Goal: Task Accomplishment & Management: Use online tool/utility

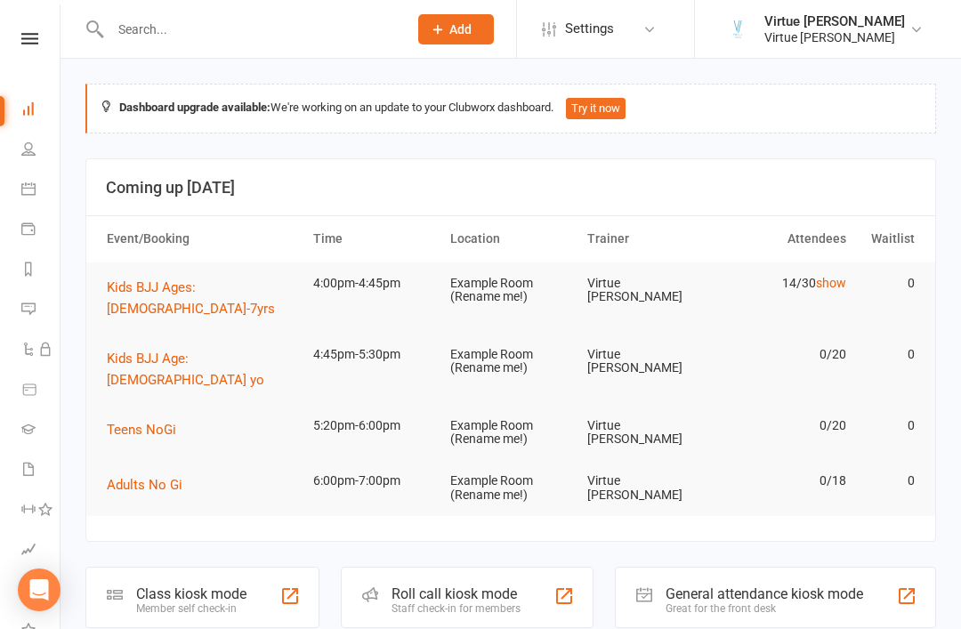
click at [36, 66] on div "Clubworx" at bounding box center [30, 62] width 60 height 58
click at [33, 37] on icon at bounding box center [29, 39] width 17 height 12
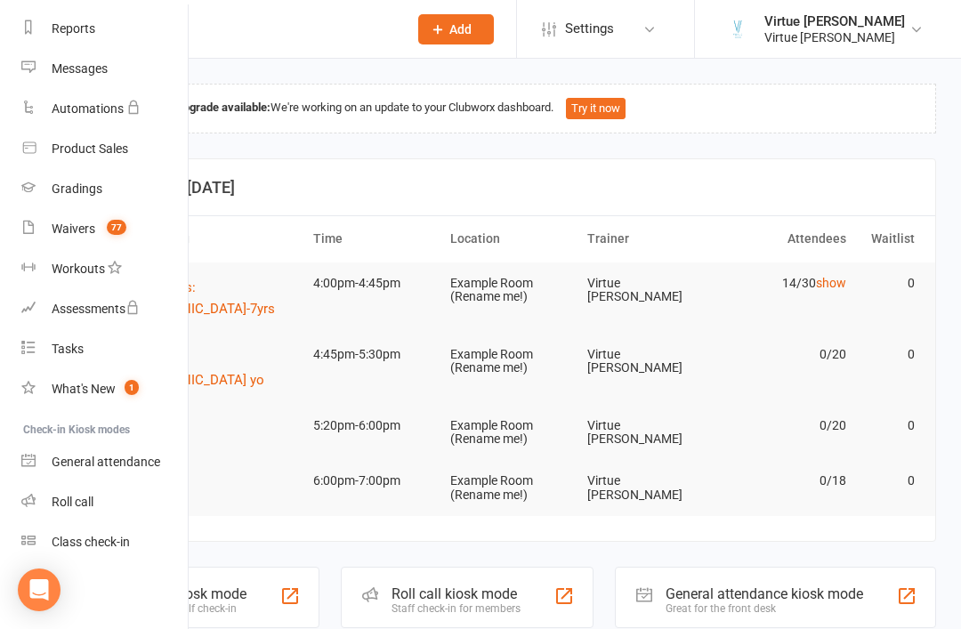
scroll to position [227, 0]
click at [66, 506] on div "Roll call" at bounding box center [73, 502] width 42 height 14
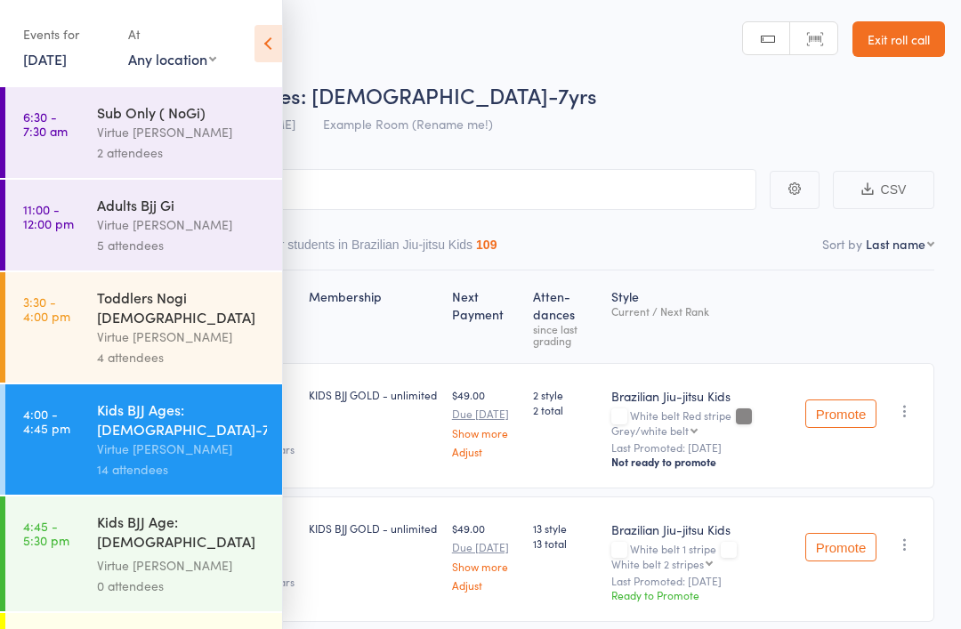
click at [215, 439] on div "Virtue [PERSON_NAME]" at bounding box center [182, 449] width 170 height 20
click at [257, 50] on icon at bounding box center [269, 43] width 28 height 37
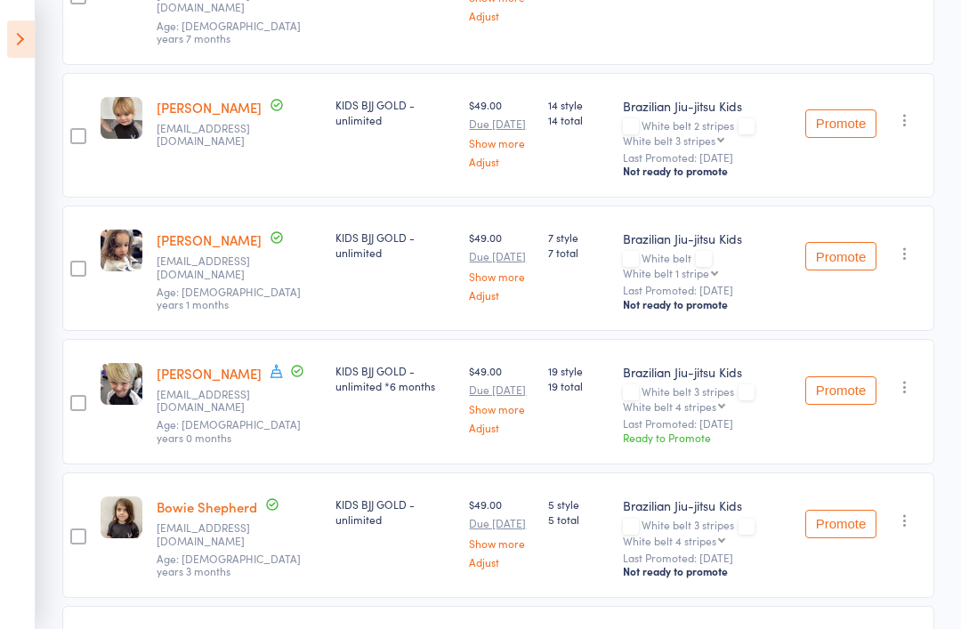
scroll to position [1237, 0]
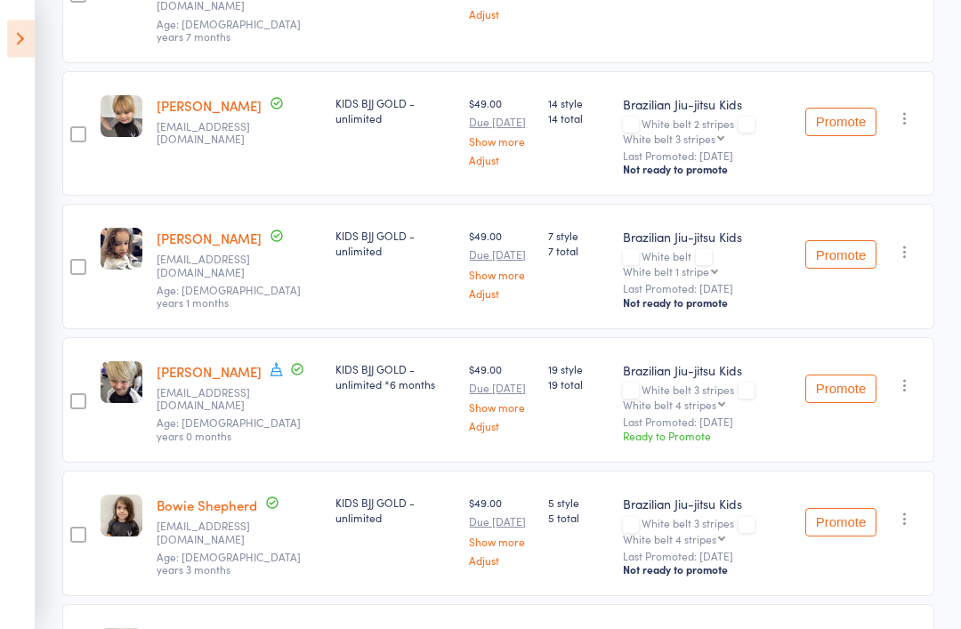
click at [682, 429] on div "Ready to Promote" at bounding box center [707, 436] width 168 height 15
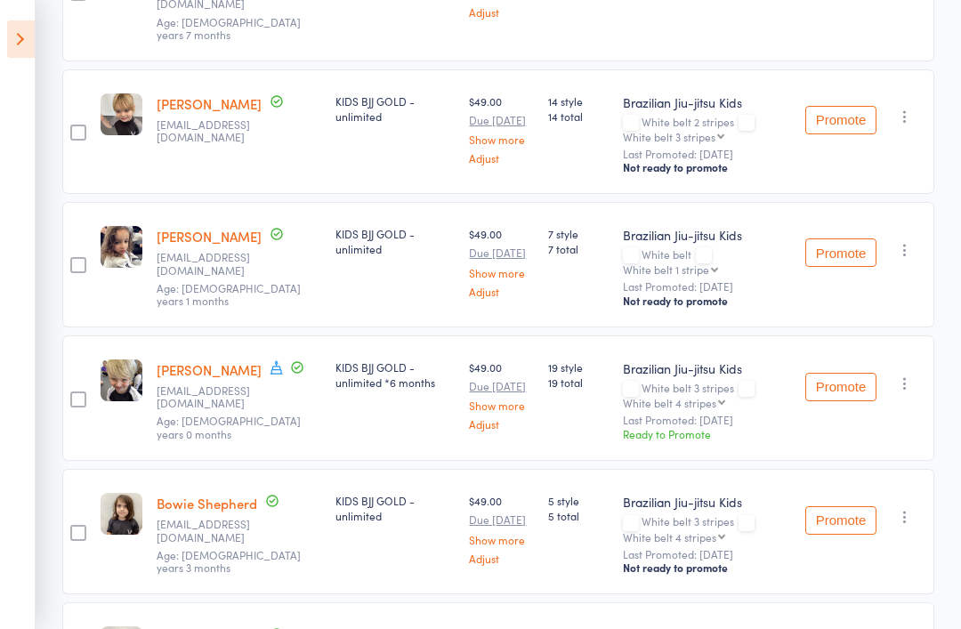
click at [853, 373] on button "Promote" at bounding box center [841, 387] width 71 height 28
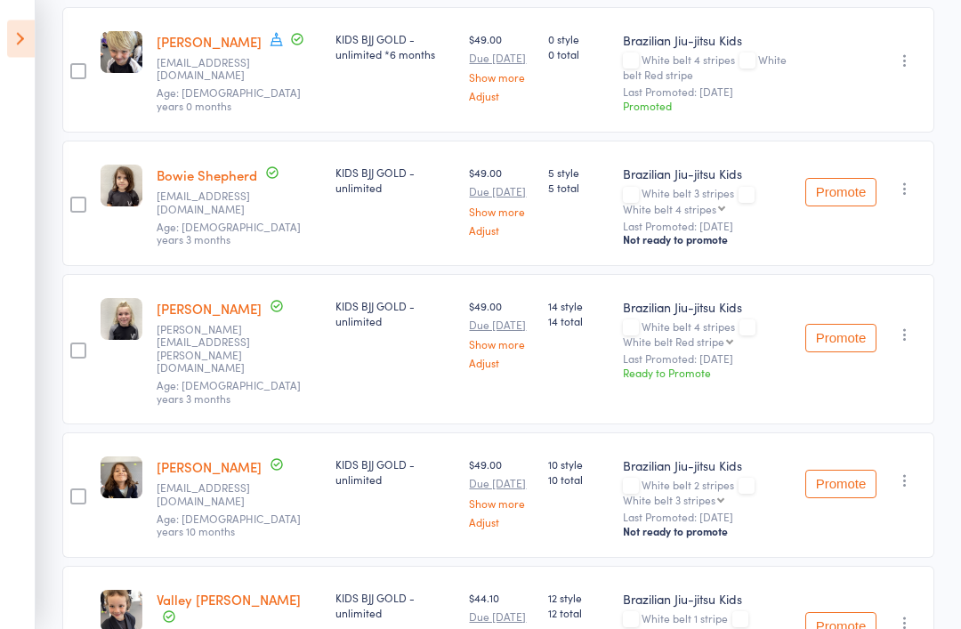
scroll to position [1605, 0]
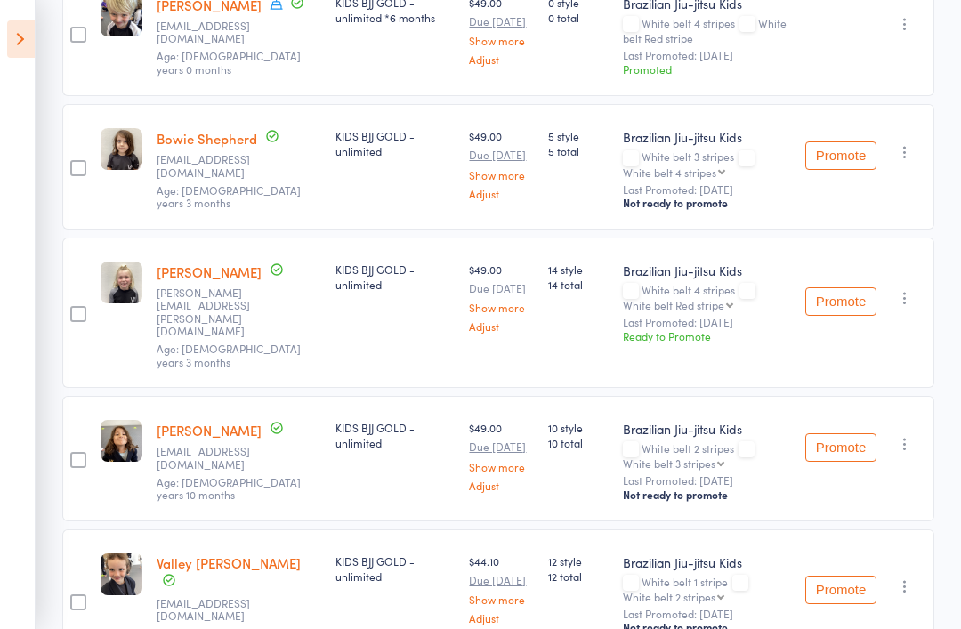
click at [895, 288] on button "button" at bounding box center [905, 298] width 21 height 21
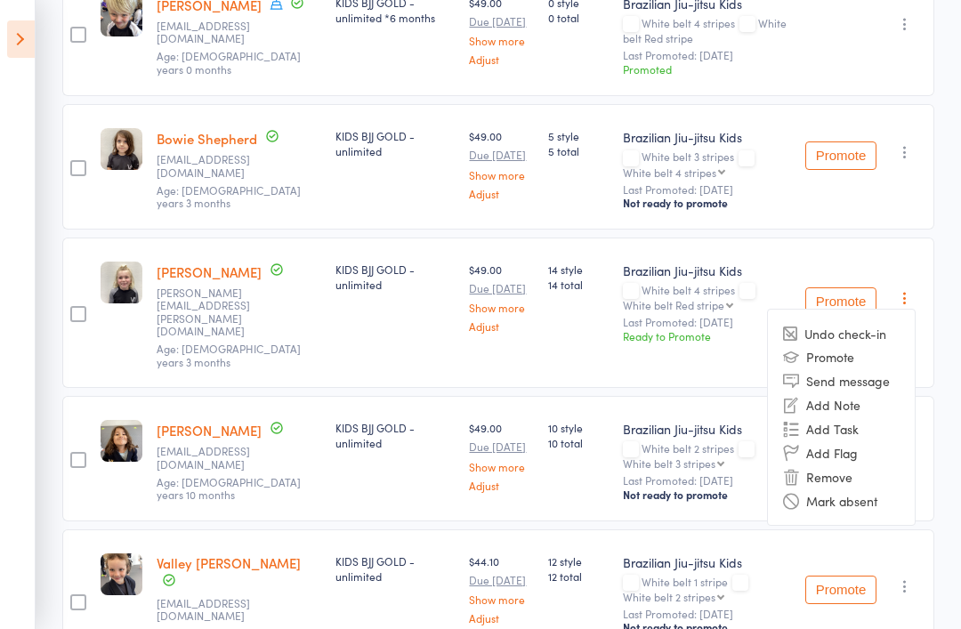
click at [931, 335] on div "Promote Undo check-in Promote Send message Add Note Add Task Add Flag Remove Ma…" at bounding box center [866, 313] width 136 height 150
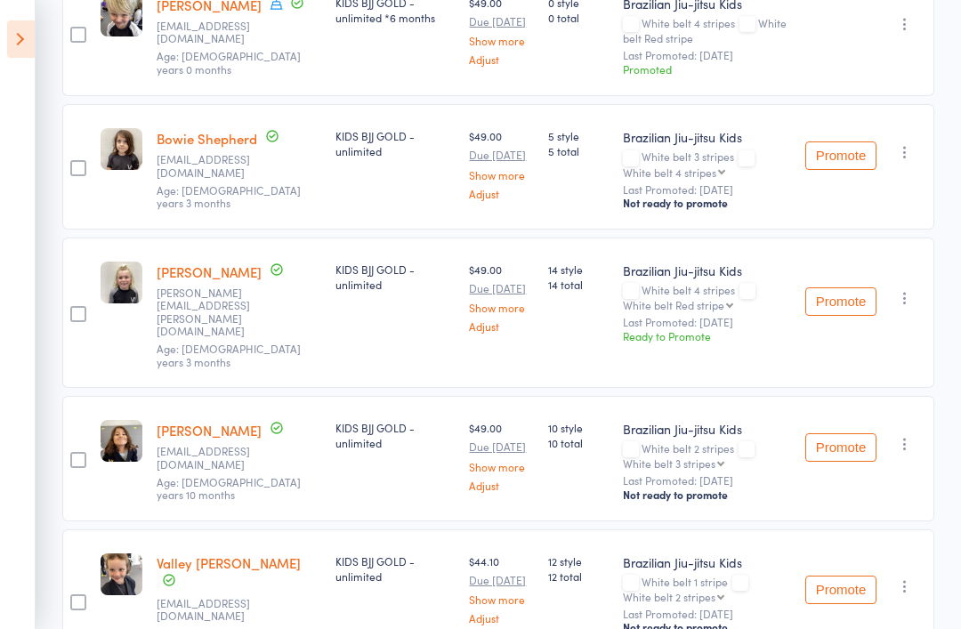
click at [204, 263] on link "[PERSON_NAME]" at bounding box center [209, 272] width 105 height 19
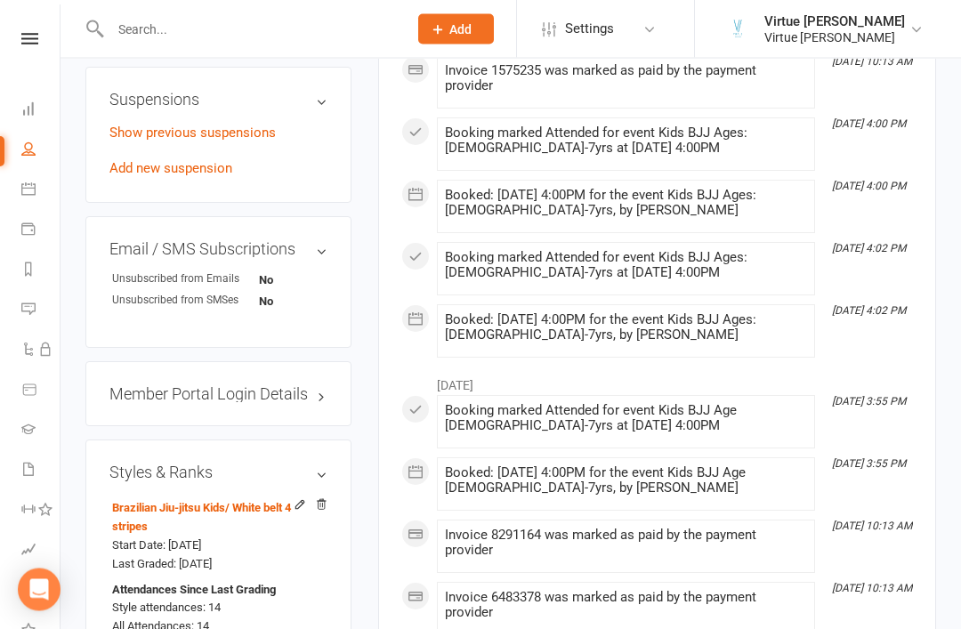
scroll to position [1262, 0]
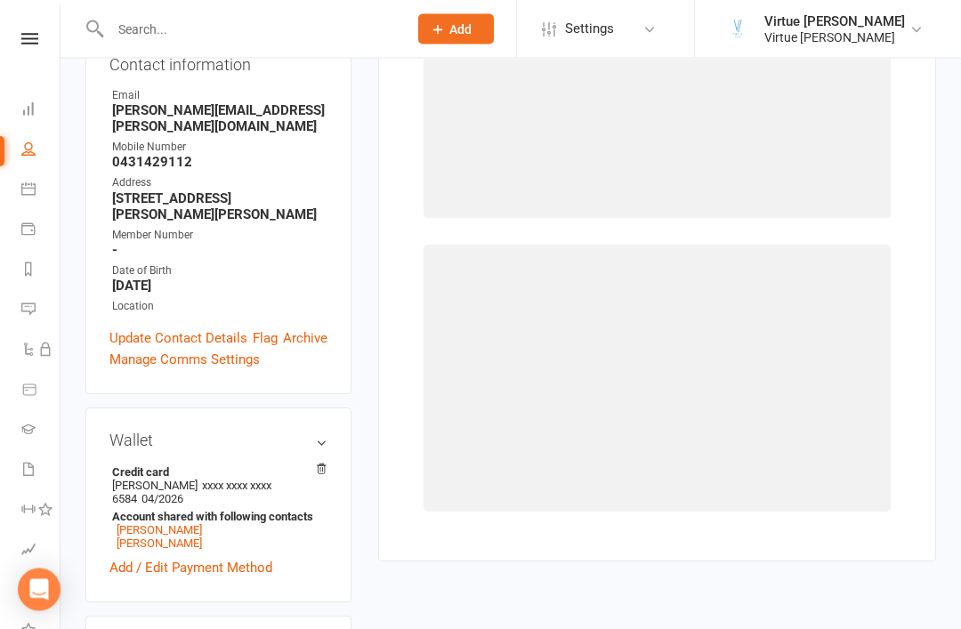
scroll to position [151, 0]
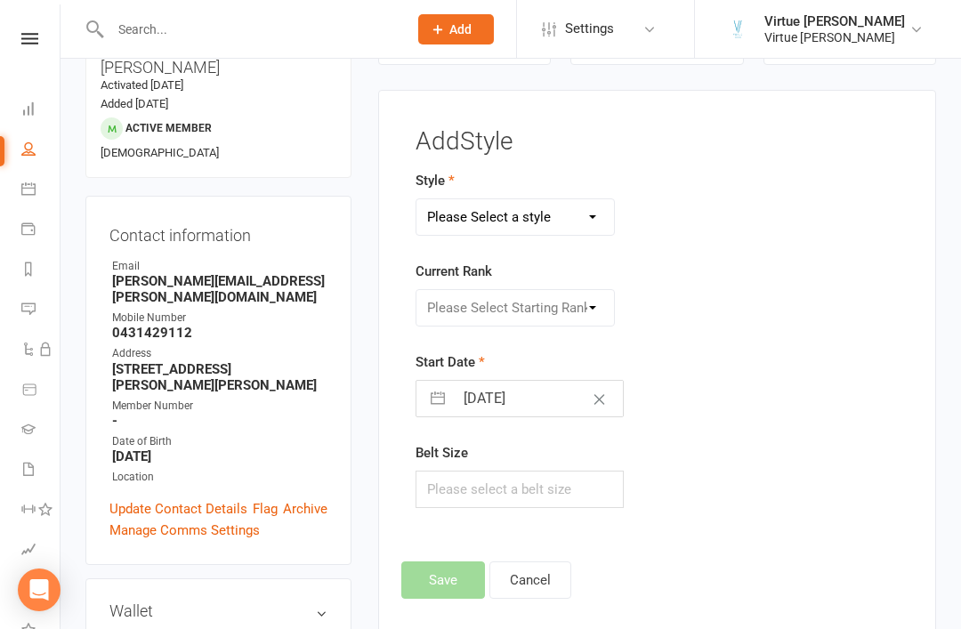
click at [437, 216] on select "Please Select a style Brazilian Jiu-Jitsu Adults Brazilian Jiu-jitsu Kids" at bounding box center [516, 217] width 198 height 36
select select "2768"
click at [463, 311] on select "Please Select Starting Rank White belt White belt 1 stripe White belt 2 stripes…" at bounding box center [516, 308] width 198 height 36
select select "29062"
click at [425, 572] on button "Save" at bounding box center [443, 580] width 84 height 37
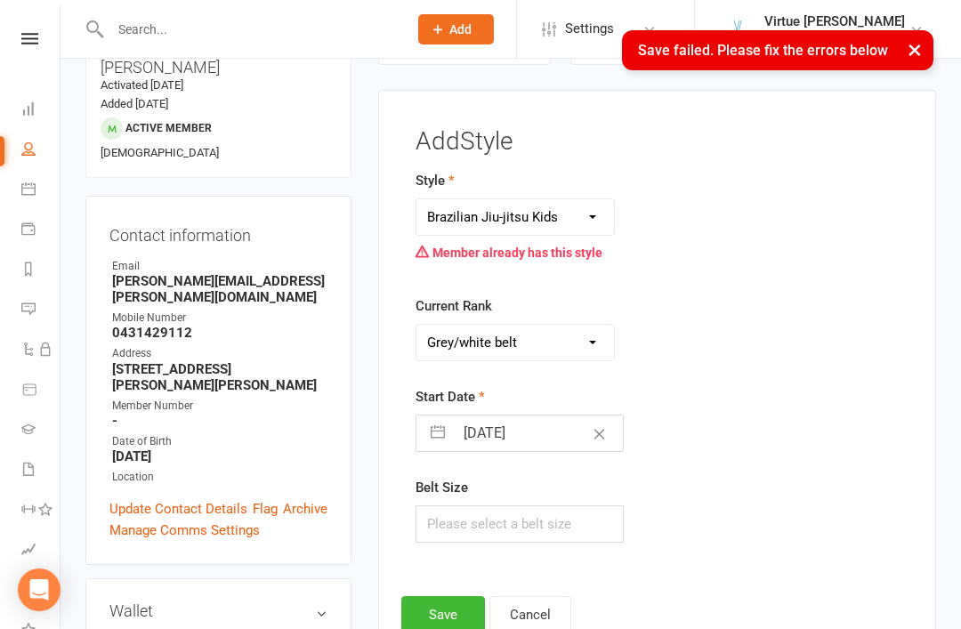
click at [462, 219] on select "Brazilian Jiu-Jitsu Adults Brazilian Jiu-jitsu Kids" at bounding box center [516, 217] width 198 height 36
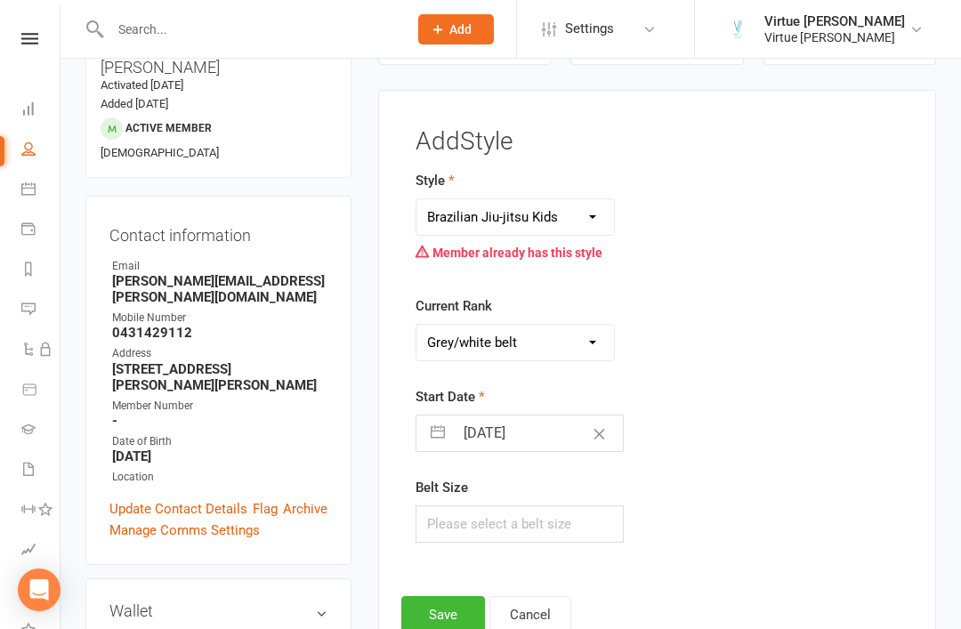
click at [426, 619] on button "Save" at bounding box center [443, 614] width 84 height 37
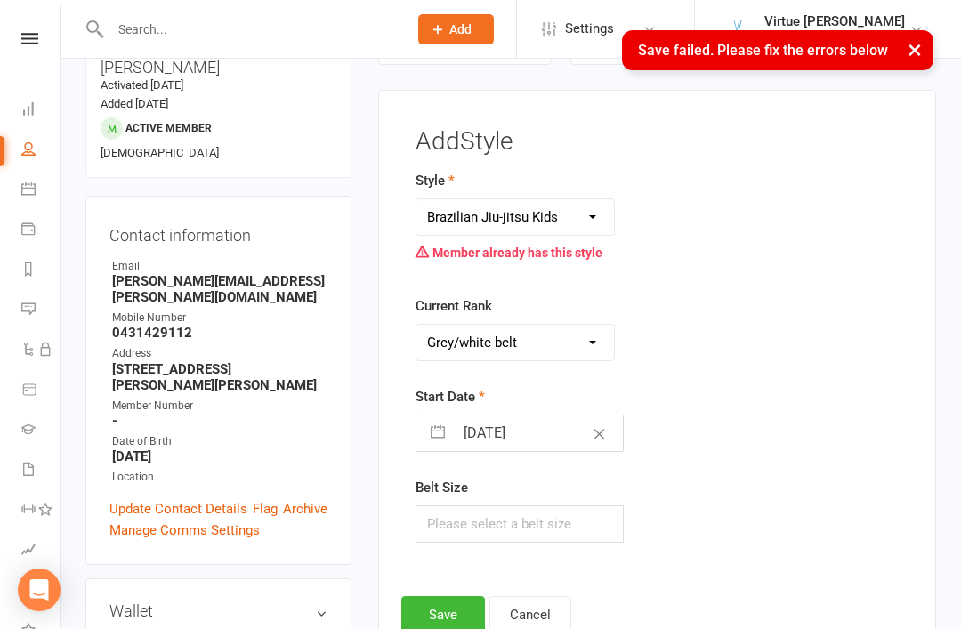
click at [913, 45] on button "×" at bounding box center [915, 49] width 32 height 38
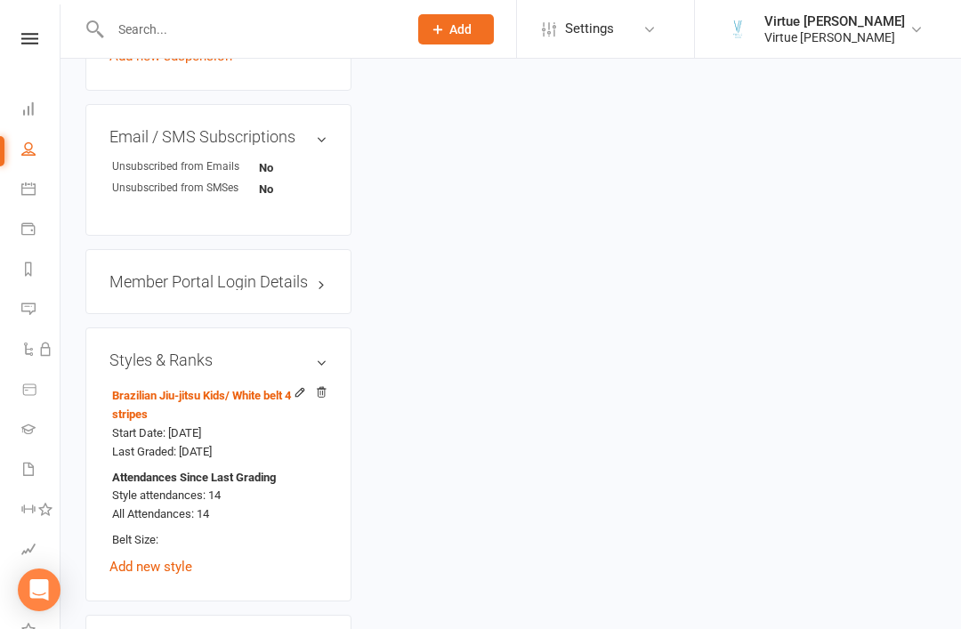
scroll to position [1376, 0]
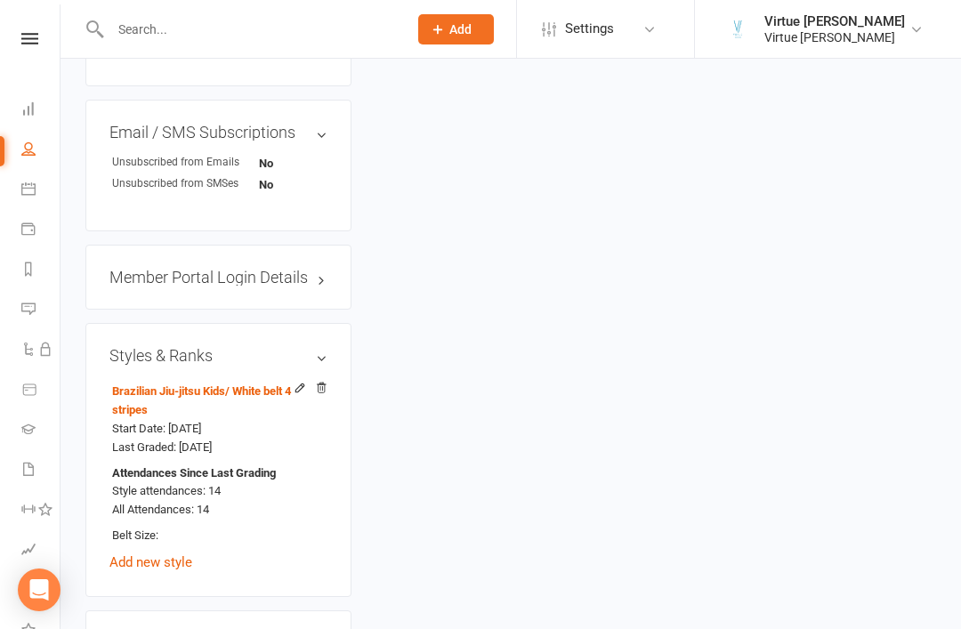
click at [231, 385] on link "Brazilian Jiu-jitsu Kids / White belt 4 stripes" at bounding box center [201, 401] width 179 height 32
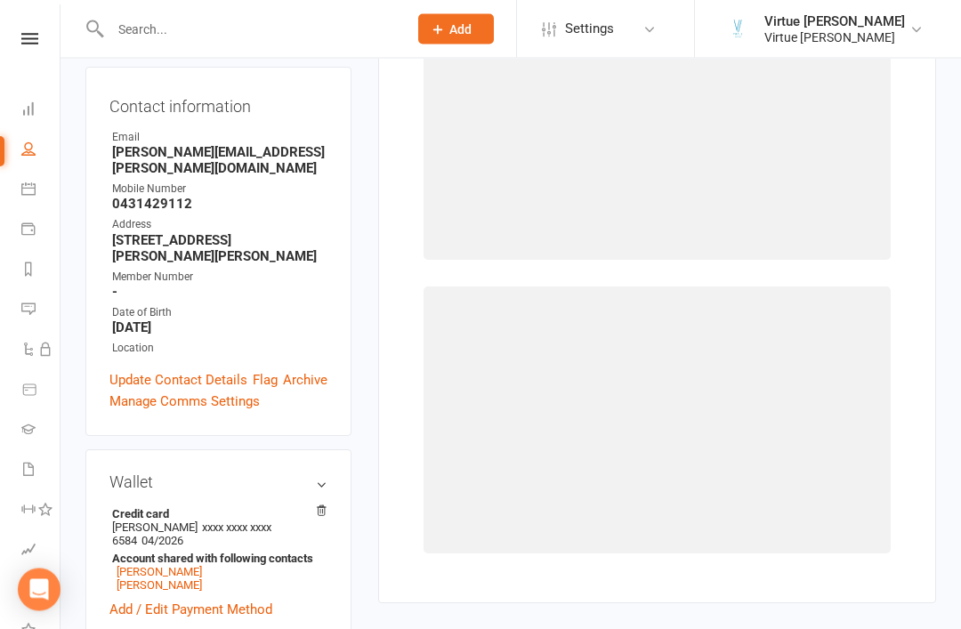
scroll to position [151, 0]
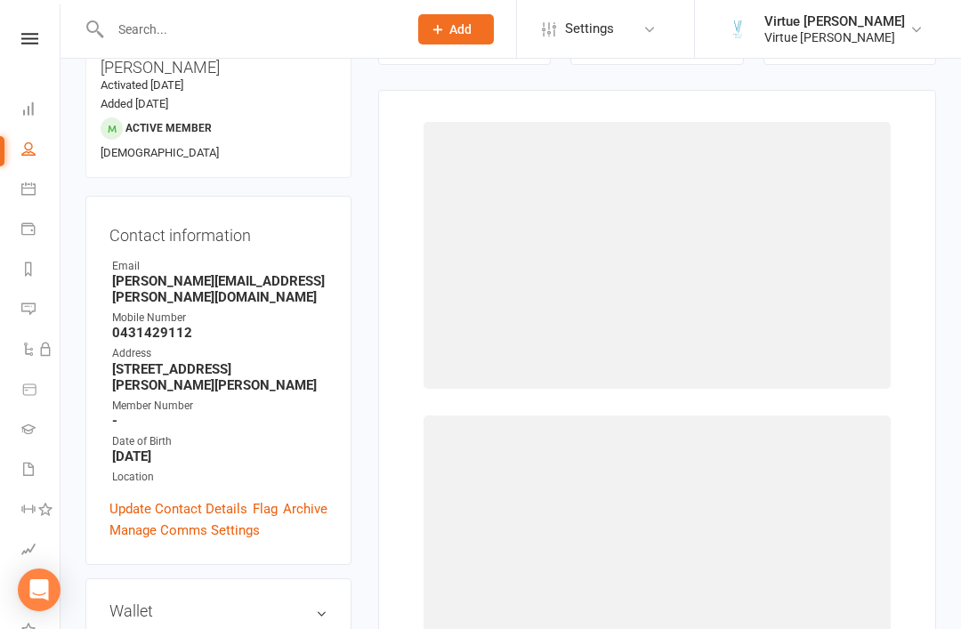
select select "2768"
select select "29060"
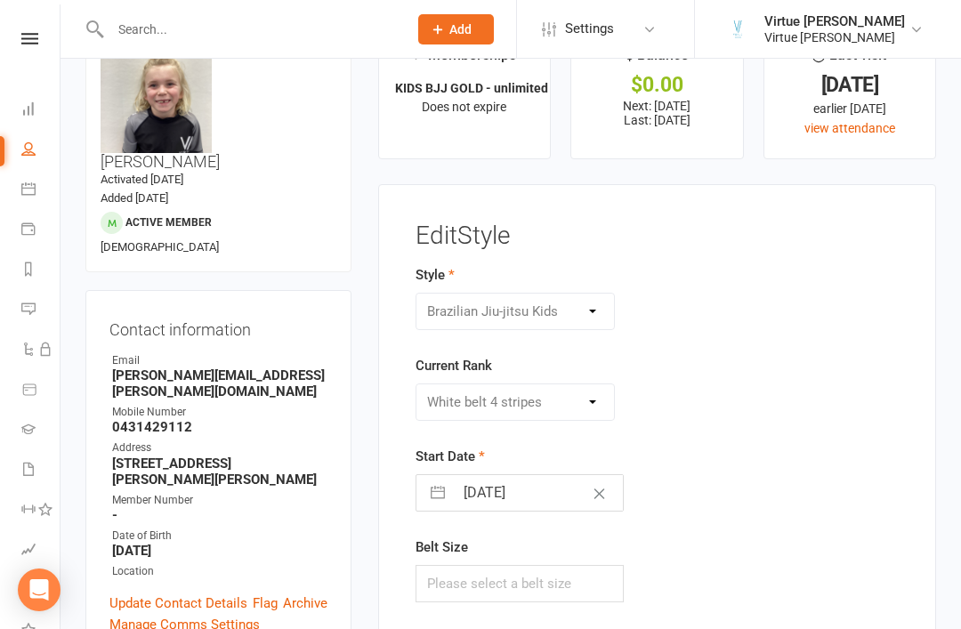
scroll to position [55, 0]
click at [449, 405] on div "Please Select Starting Rank White belt White belt 1 stripe White belt 2 stripes…" at bounding box center [516, 403] width 200 height 37
click at [467, 406] on div "Please Select Starting Rank White belt White belt 1 stripe White belt 2 stripes…" at bounding box center [516, 403] width 200 height 37
click at [584, 397] on div "Please Select Starting Rank White belt White belt 1 stripe White belt 2 stripes…" at bounding box center [516, 403] width 200 height 37
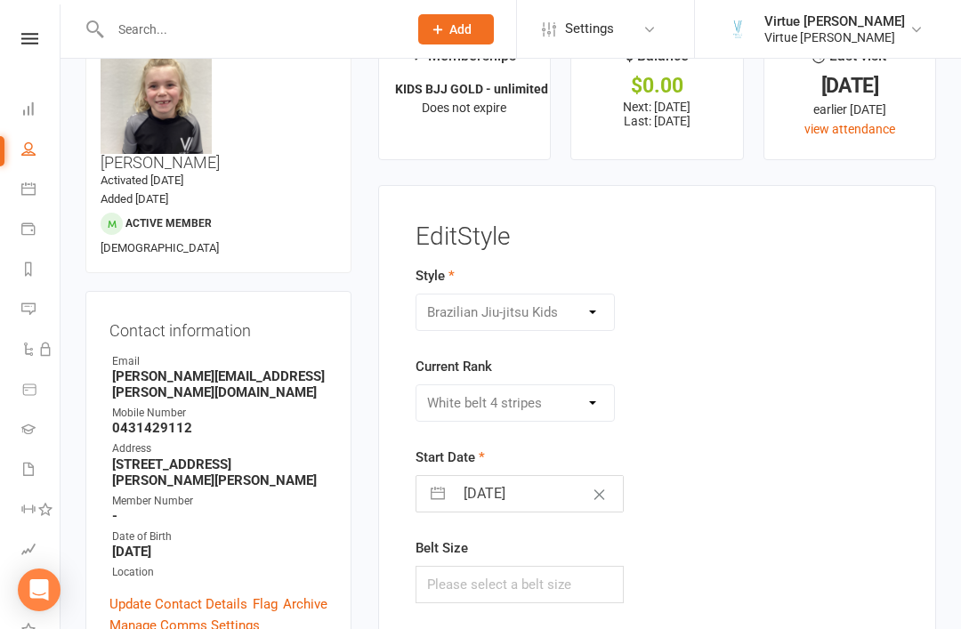
click at [35, 36] on icon at bounding box center [29, 39] width 17 height 12
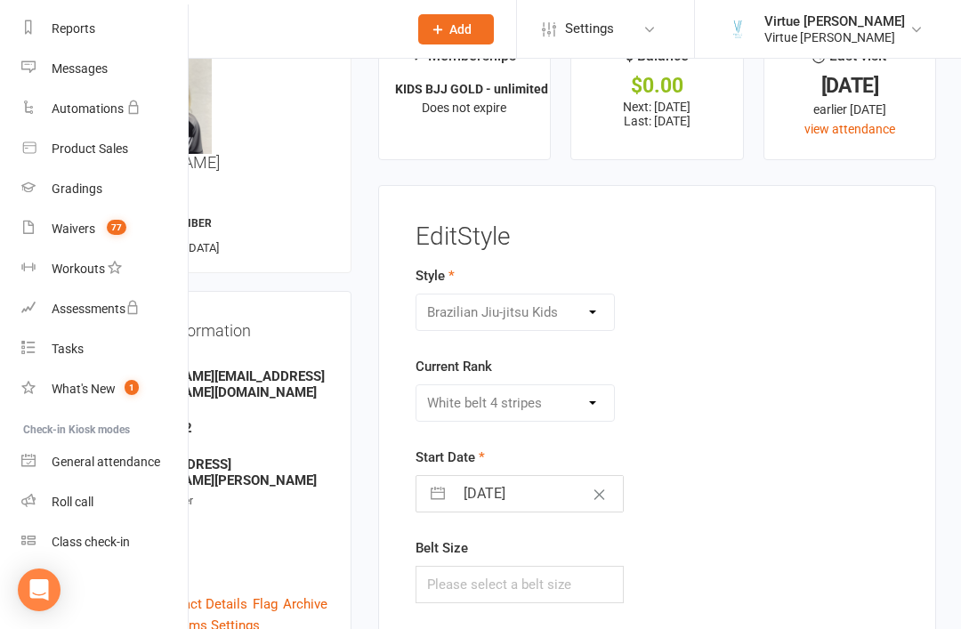
scroll to position [227, 0]
click at [72, 502] on div "Roll call" at bounding box center [73, 502] width 42 height 14
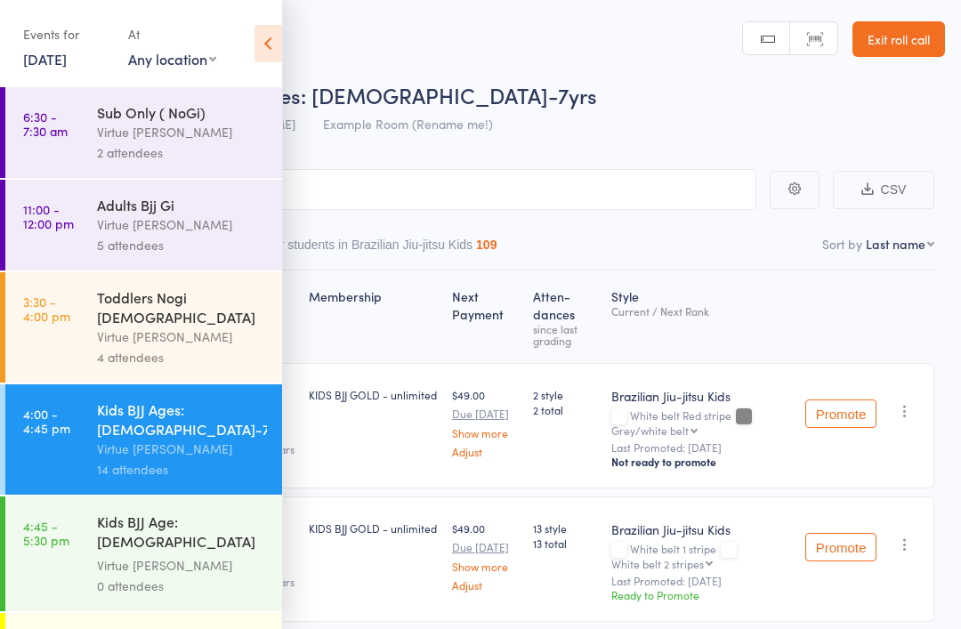
click at [271, 40] on icon at bounding box center [269, 43] width 28 height 37
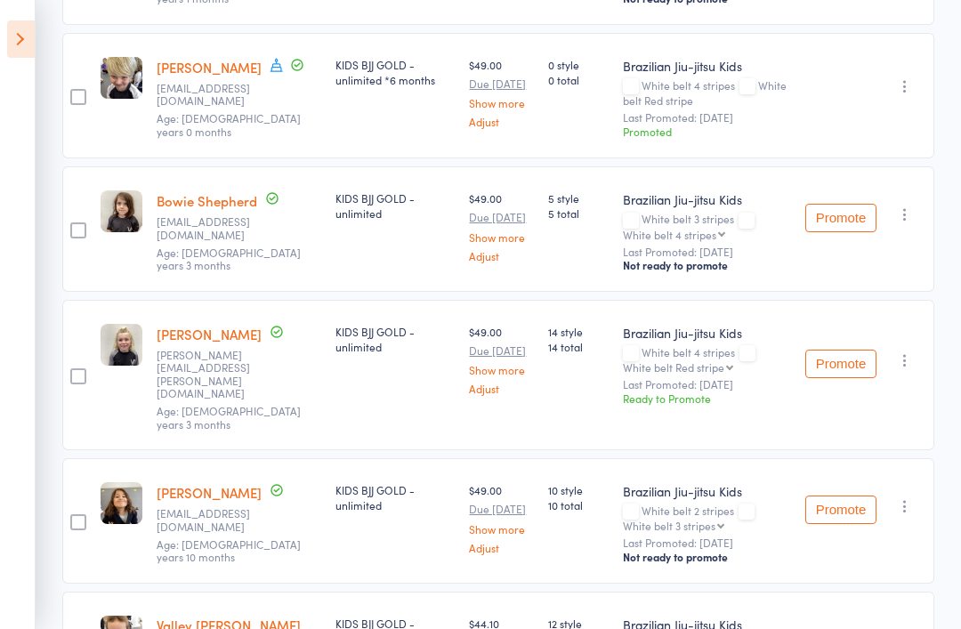
scroll to position [1545, 0]
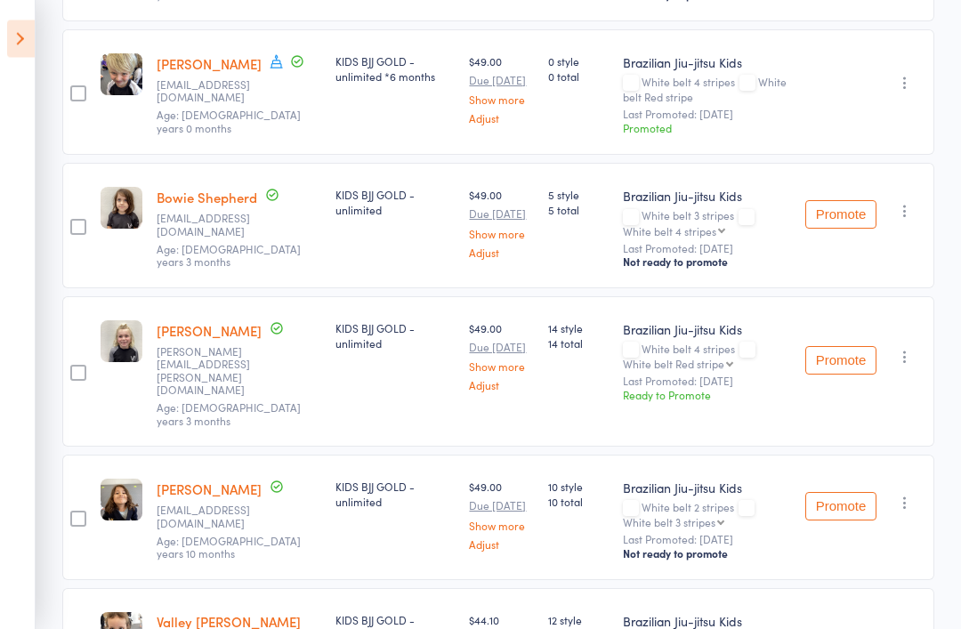
click at [690, 359] on select "White belt Red stripe Grey/white belt Grey/white belt 1 stripe Grey/white belt …" at bounding box center [678, 365] width 110 height 12
select select "7"
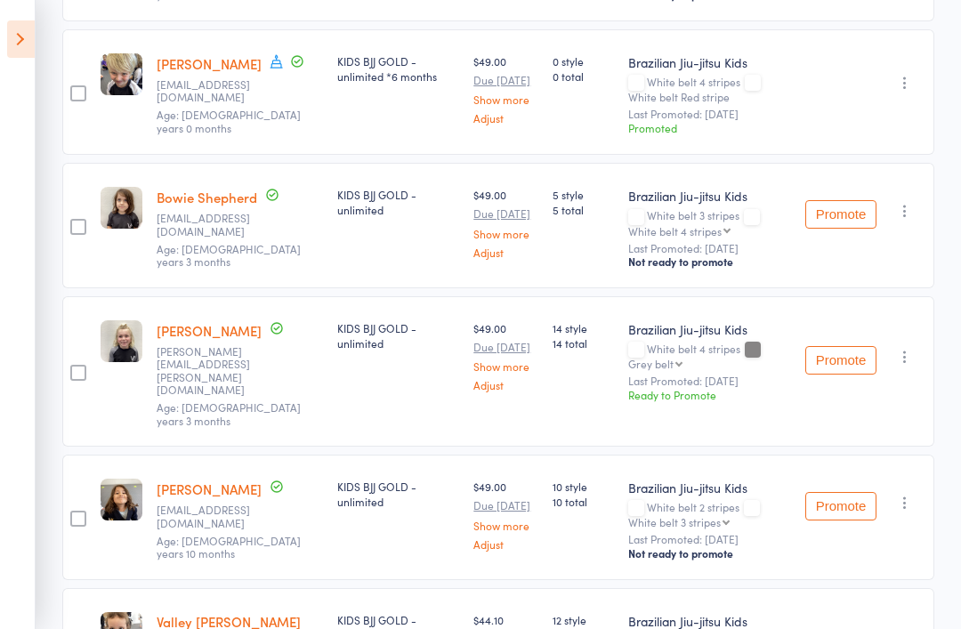
click at [676, 387] on div "Ready to Promote" at bounding box center [709, 394] width 163 height 15
click at [835, 346] on button "Promote" at bounding box center [841, 360] width 71 height 28
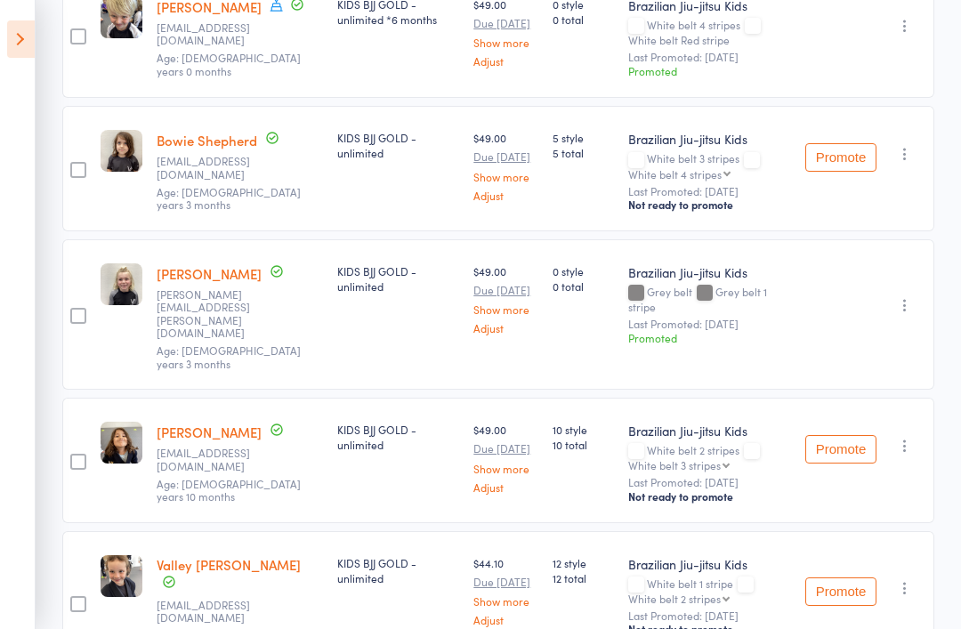
click at [697, 263] on div "Brazilian Jiu-jitsu Kids" at bounding box center [709, 272] width 163 height 18
click at [738, 284] on span "Grey belt 1 stripe" at bounding box center [697, 299] width 139 height 30
click at [703, 284] on span "Grey belt 1 stripe" at bounding box center [697, 299] width 139 height 30
click at [628, 286] on div "Grey belt Grey belt 1 stripe" at bounding box center [709, 299] width 163 height 27
click at [688, 152] on div "White belt 3 stripes White belt 4 stripes White belt 4 stripes White belt Red s…" at bounding box center [709, 165] width 163 height 27
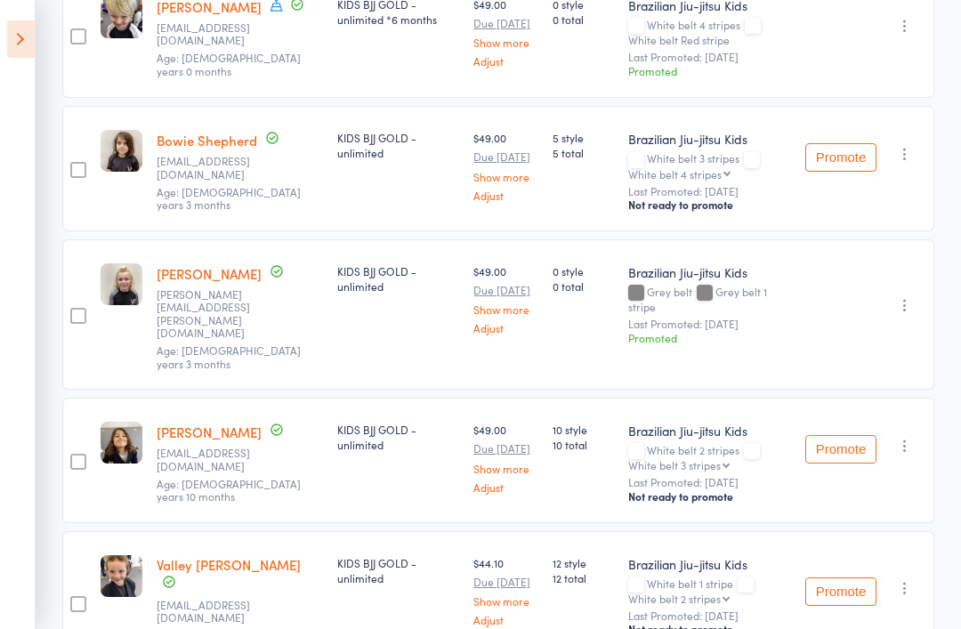
click at [685, 168] on select "White belt 4 stripes White belt Red stripe Grey/white belt Grey/white belt 1 st…" at bounding box center [679, 174] width 102 height 12
click at [898, 296] on icon "button" at bounding box center [905, 305] width 18 height 18
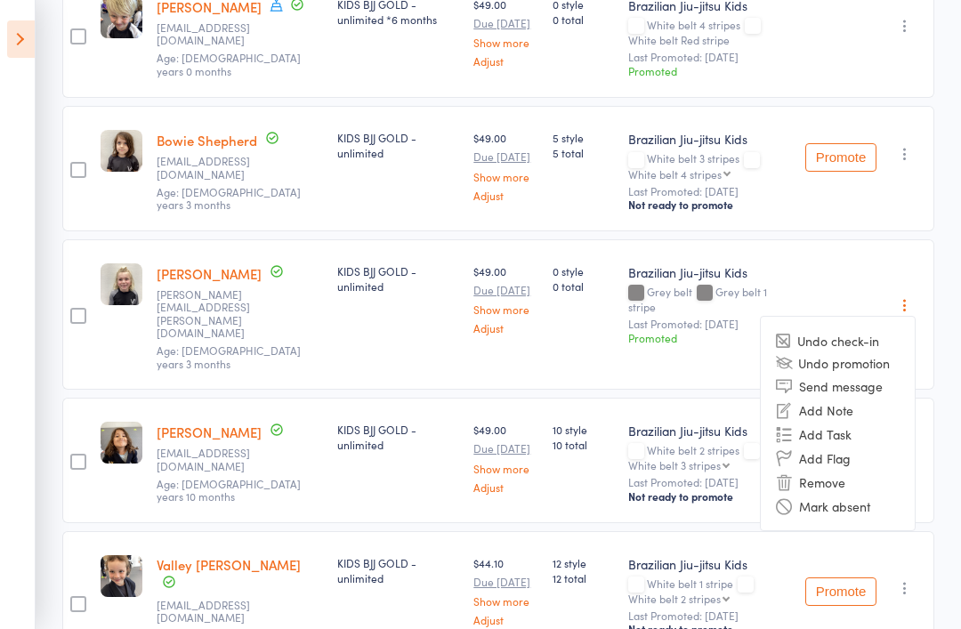
click at [869, 352] on li "Undo promotion" at bounding box center [838, 363] width 154 height 22
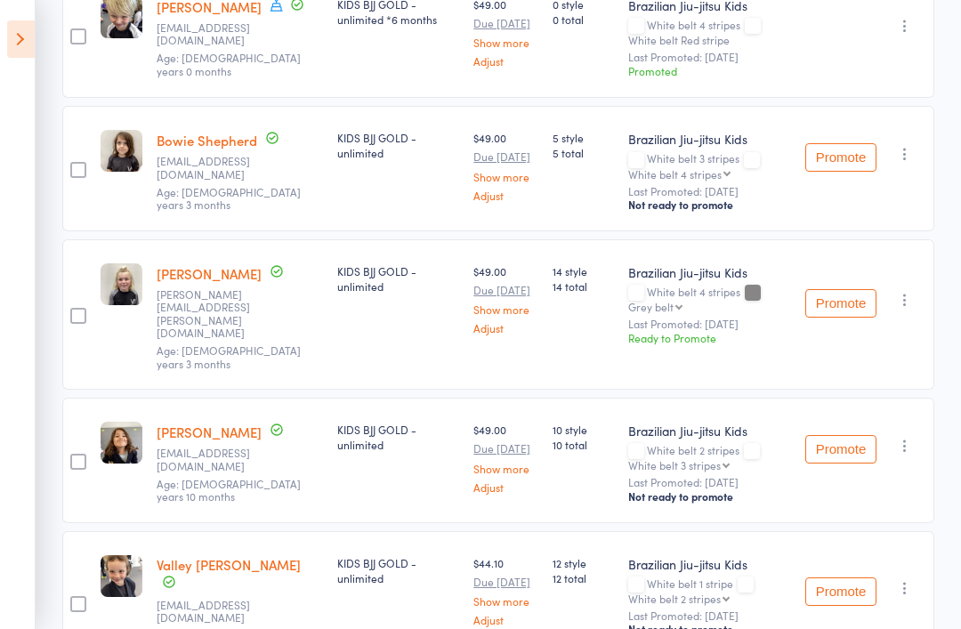
click at [641, 301] on select "White belt Red stripe Grey/white belt Grey/white belt 1 stripe Grey/white belt …" at bounding box center [655, 307] width 54 height 12
select select "1"
click at [844, 289] on button "Promote" at bounding box center [841, 303] width 71 height 28
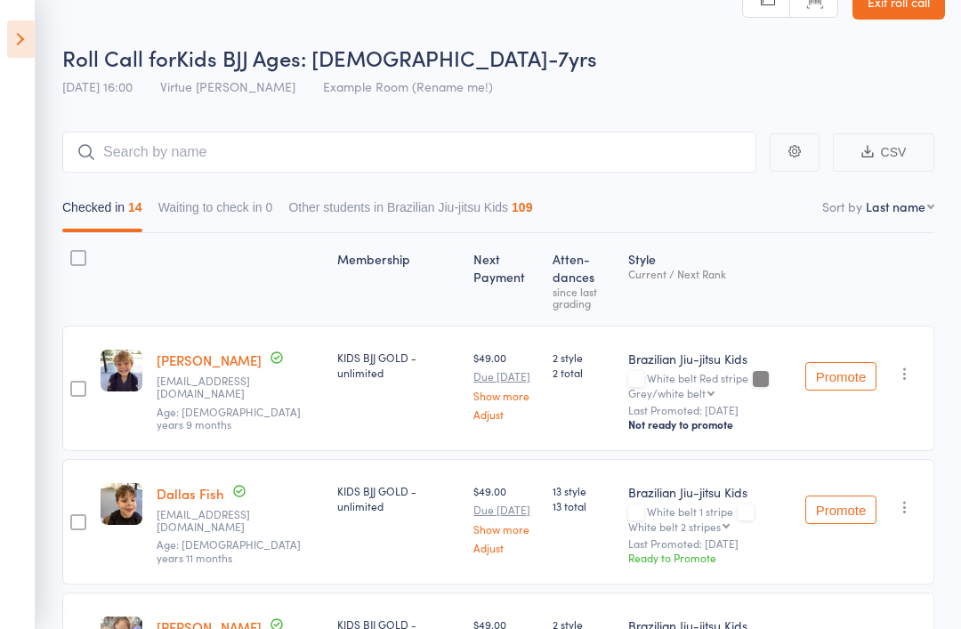
scroll to position [0, 0]
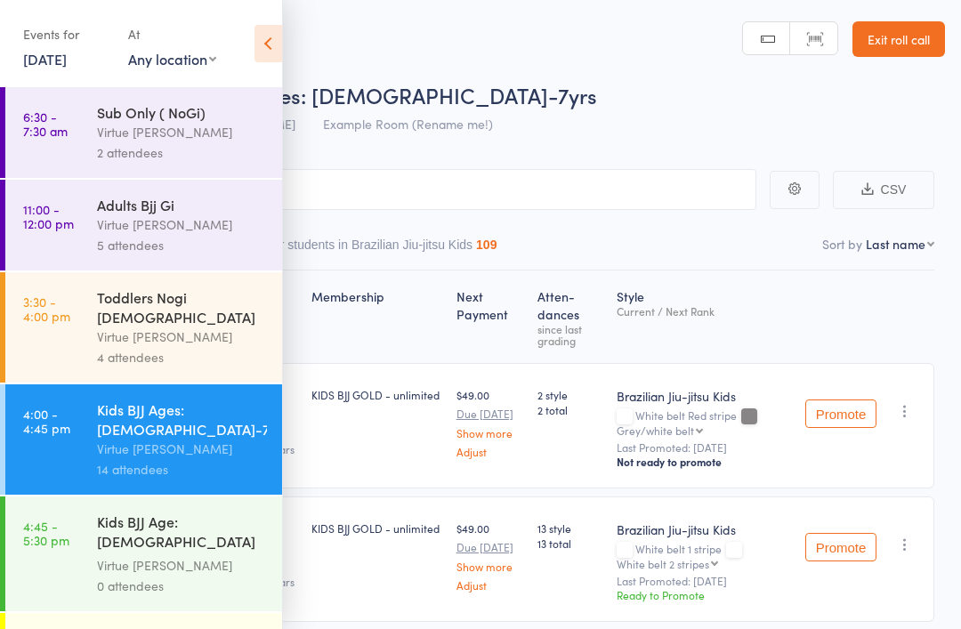
click at [261, 76] on div "Events for 11 Sep, 2025 11 Sep, 2025 September 2025 Sun Mon Tue Wed Thu Fri Sat…" at bounding box center [141, 45] width 282 height 90
click at [258, 20] on div "Events for 11 Sep, 2025 11 Sep, 2025 September 2025 Sun Mon Tue Wed Thu Fri Sat…" at bounding box center [141, 45] width 282 height 90
click at [262, 40] on icon at bounding box center [269, 43] width 28 height 37
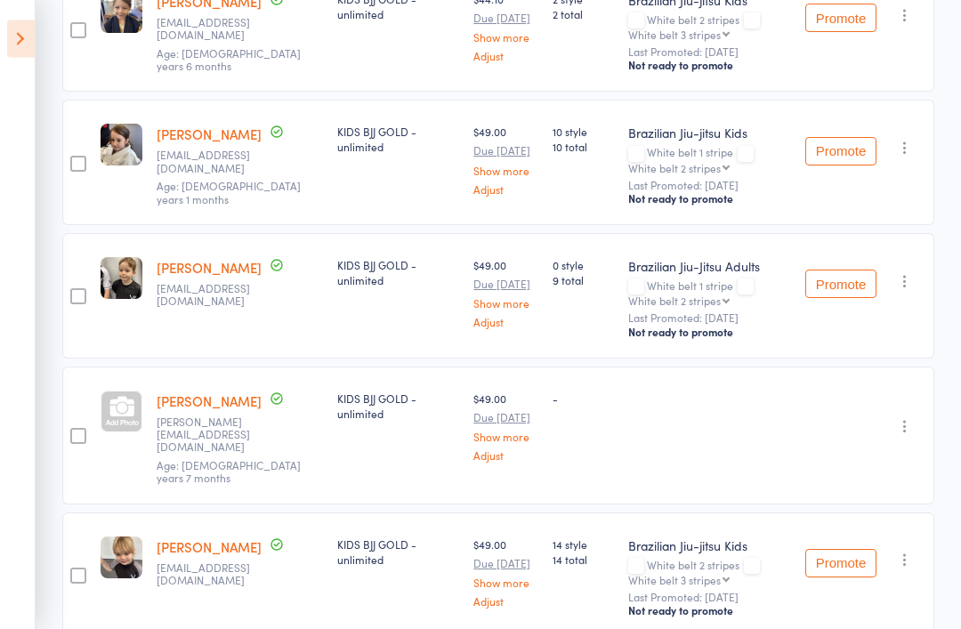
scroll to position [872, 0]
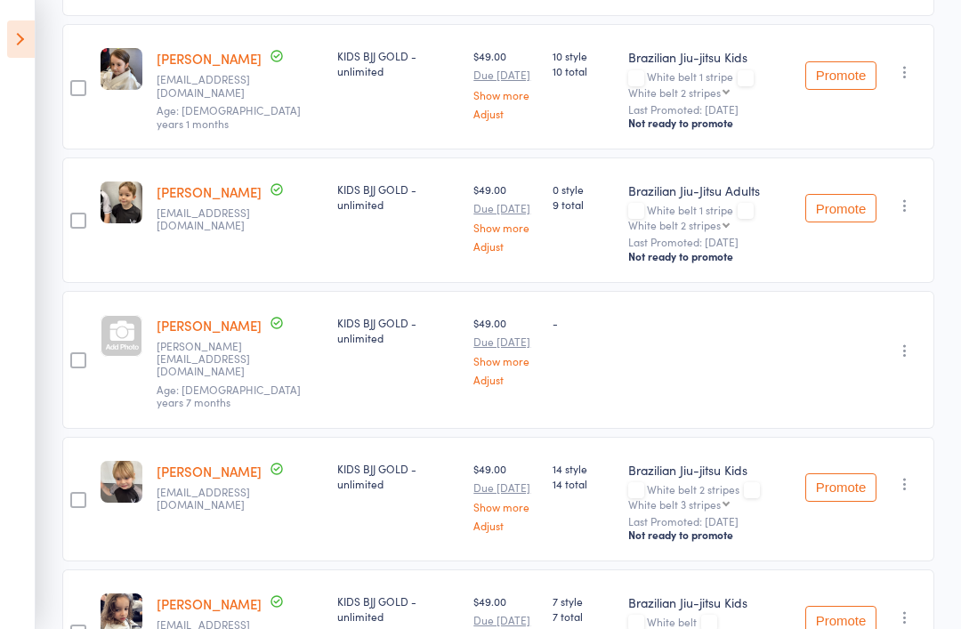
click at [186, 335] on link "Cooper Irvine" at bounding box center [209, 325] width 105 height 19
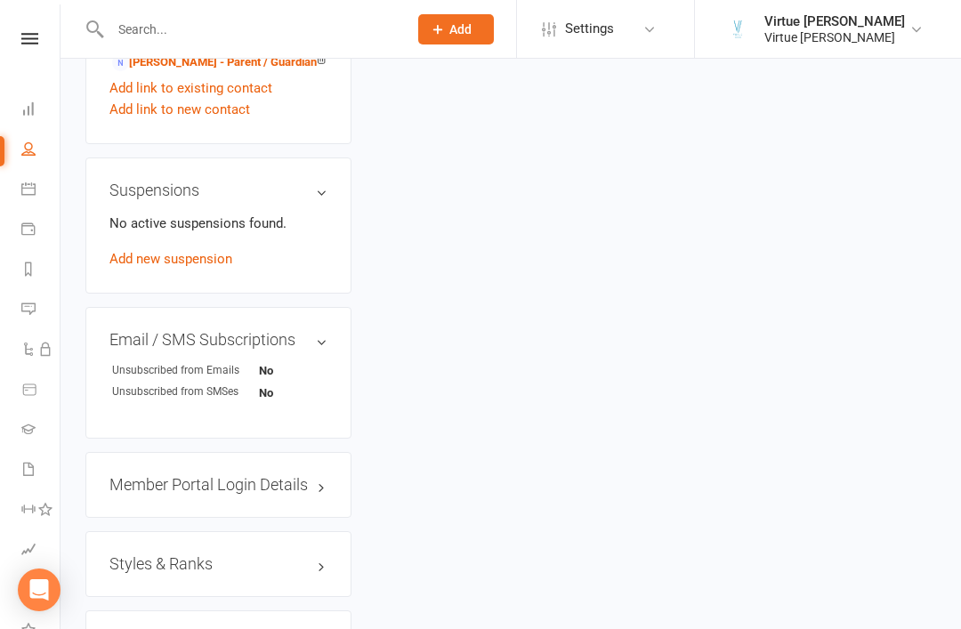
scroll to position [1156, 0]
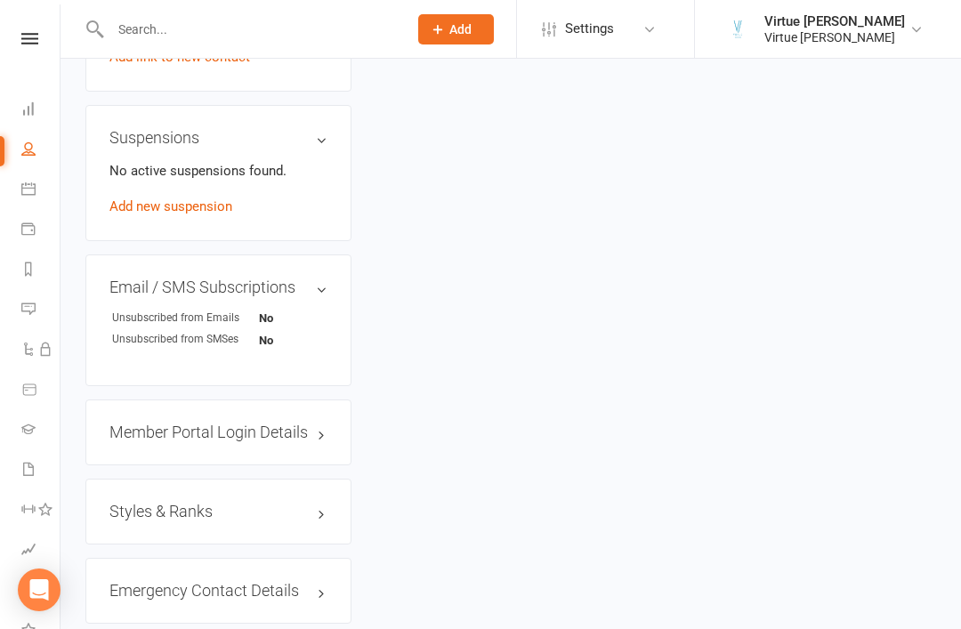
click at [231, 503] on h3 "Styles & Ranks" at bounding box center [218, 512] width 218 height 18
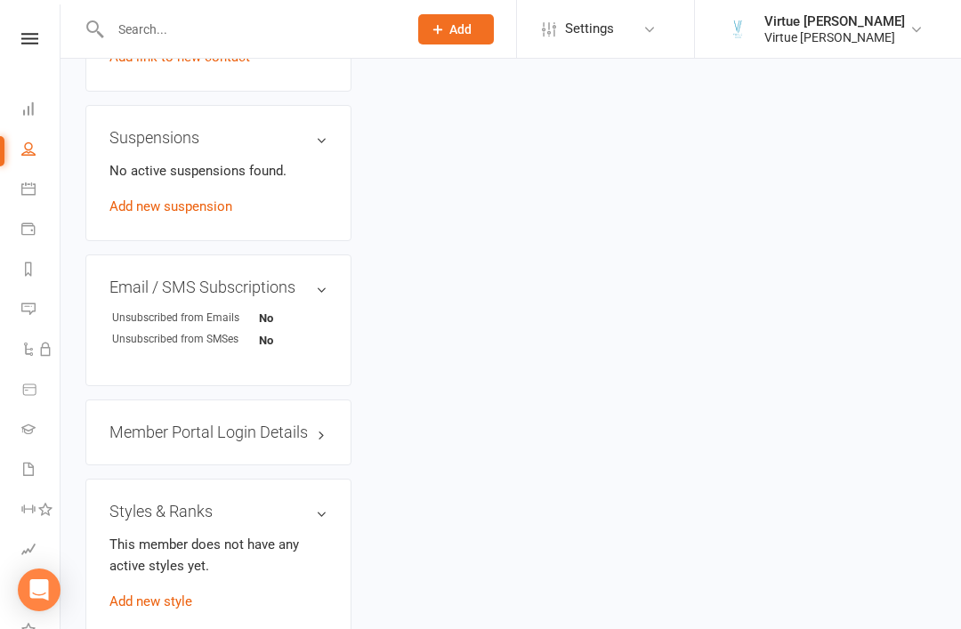
click at [160, 594] on link "Add new style" at bounding box center [150, 602] width 83 height 16
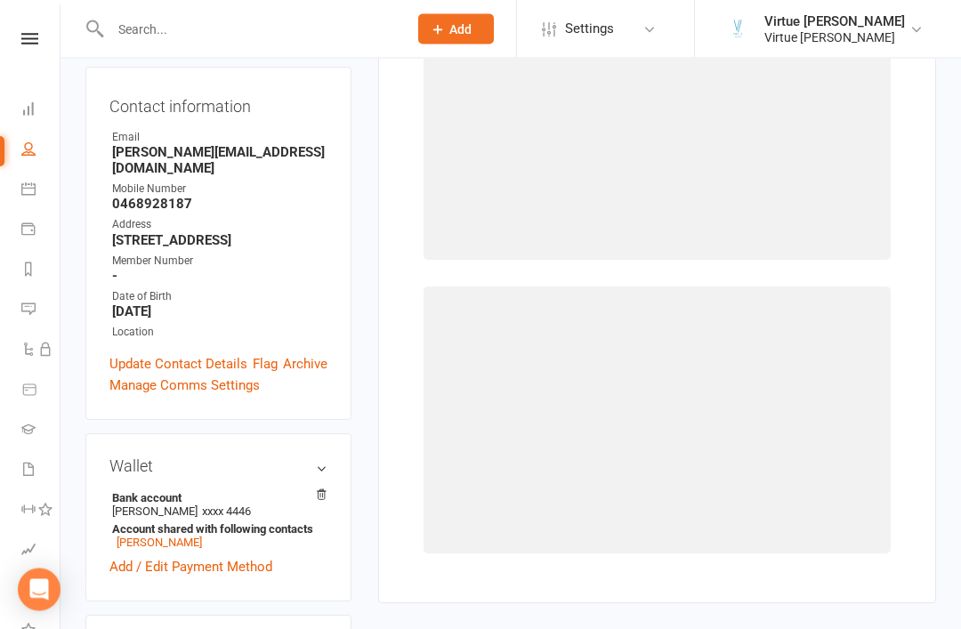
scroll to position [151, 0]
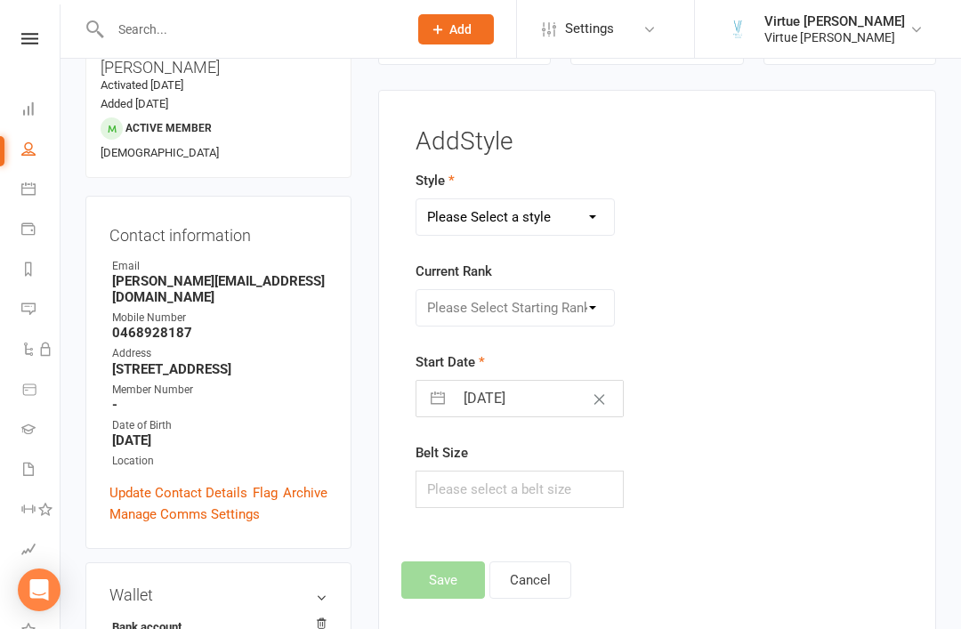
click at [598, 199] on select "Please Select a style Brazilian Jiu-Jitsu Adults Brazilian Jiu-jitsu Kids" at bounding box center [516, 217] width 198 height 36
select select "2768"
click at [587, 297] on select "Please Select Starting Rank White belt White belt 1 stripe White belt 2 stripes…" at bounding box center [516, 308] width 198 height 36
select select "29056"
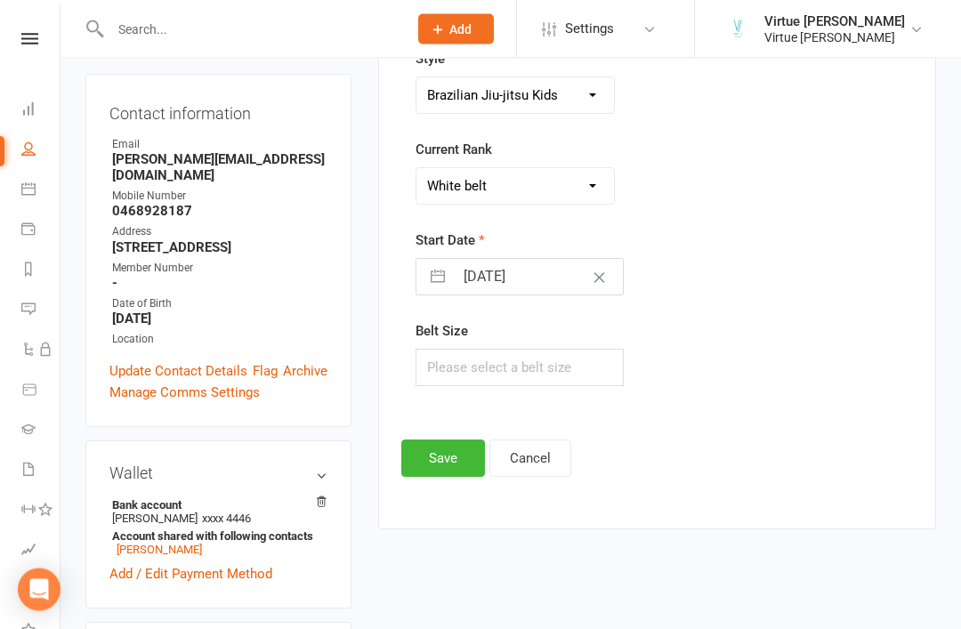
scroll to position [267, 0]
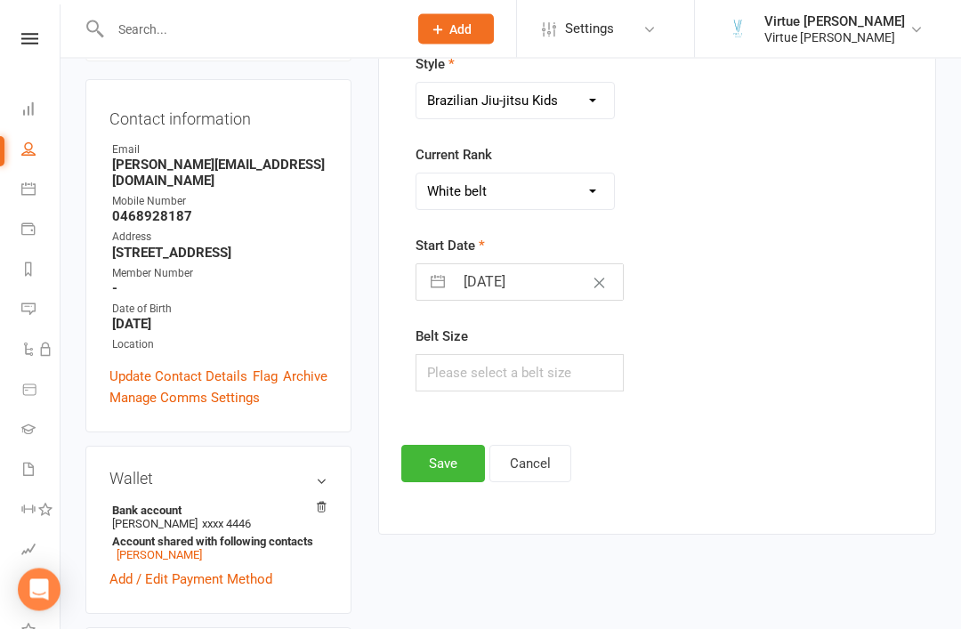
click at [443, 457] on button "Save" at bounding box center [443, 464] width 84 height 37
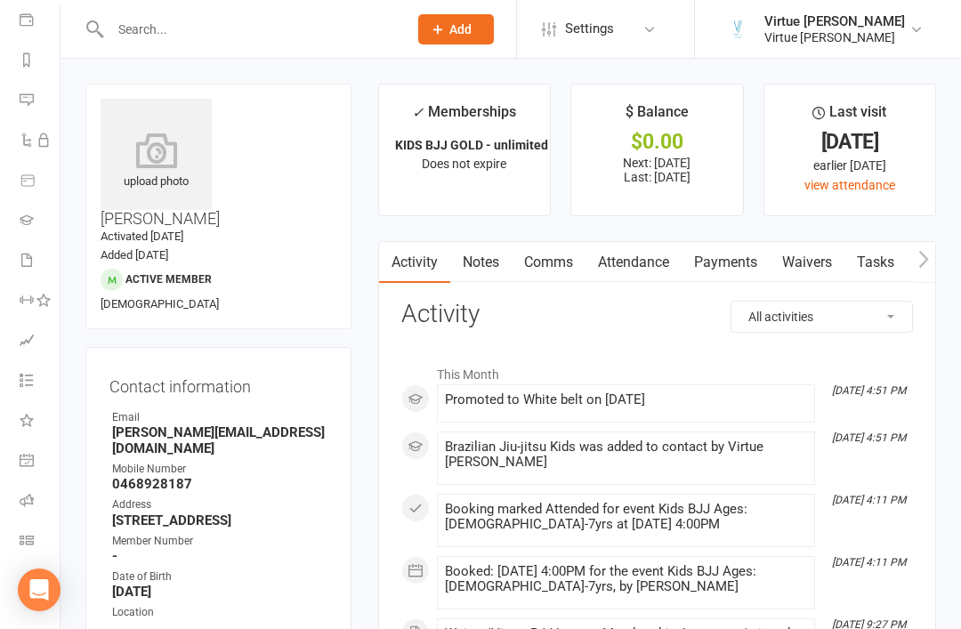
scroll to position [209, 2]
click at [32, 491] on link "Roll call" at bounding box center [40, 502] width 40 height 40
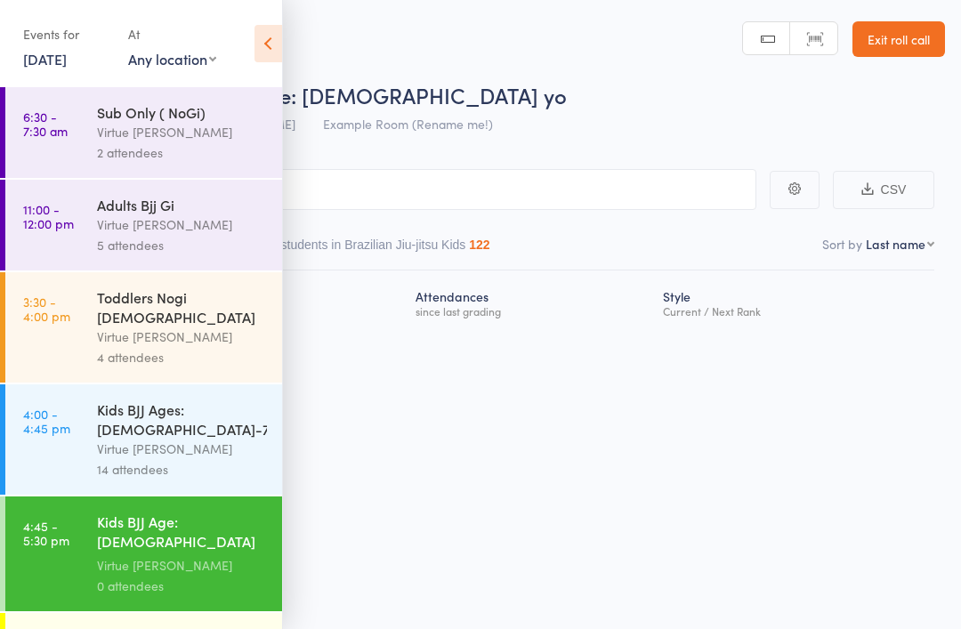
click at [196, 555] on div "Virtue [PERSON_NAME]" at bounding box center [182, 565] width 170 height 20
click at [272, 19] on div "Events for [DATE] [DATE] [DATE] Sun Mon Tue Wed Thu Fri Sat 36 31 01 02 03 04 0…" at bounding box center [141, 45] width 282 height 90
click at [261, 42] on icon at bounding box center [269, 43] width 28 height 37
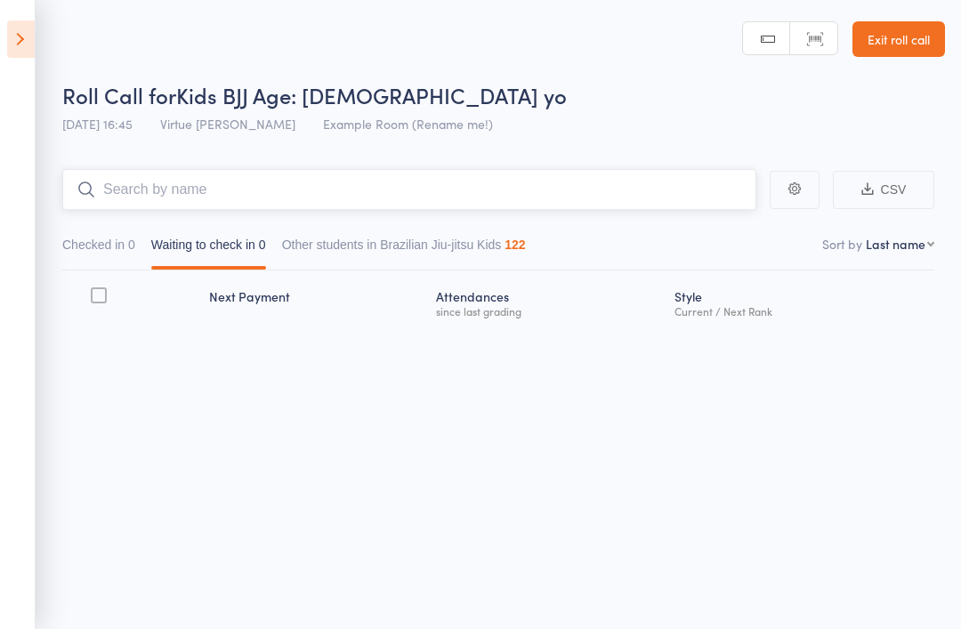
click at [353, 186] on input "search" at bounding box center [409, 189] width 694 height 41
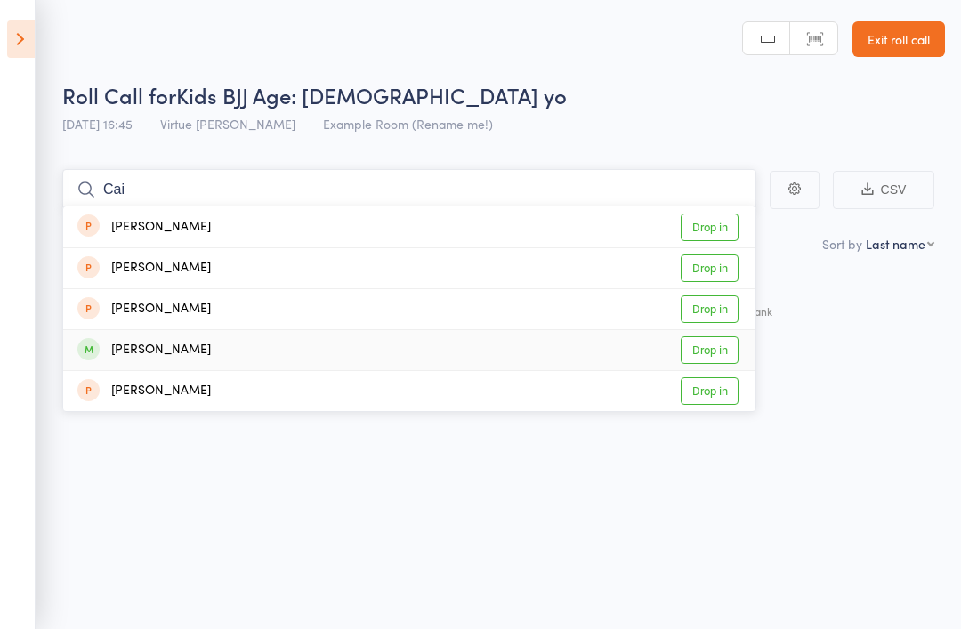
type input "Cai"
click at [720, 358] on link "Drop in" at bounding box center [710, 350] width 58 height 28
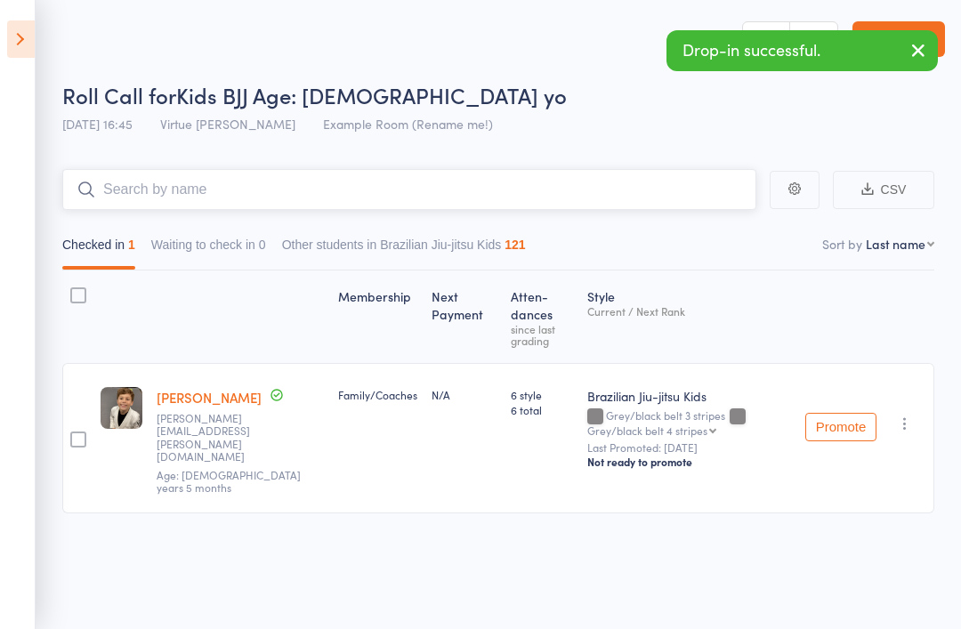
click at [570, 187] on input "search" at bounding box center [409, 189] width 694 height 41
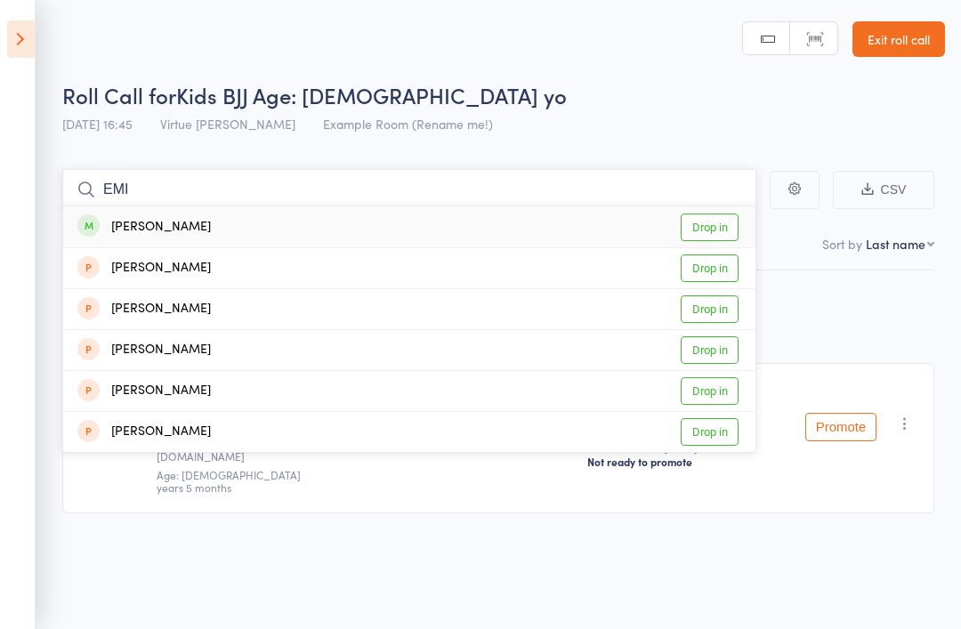
type input "EMI"
click at [726, 217] on link "Drop in" at bounding box center [710, 228] width 58 height 28
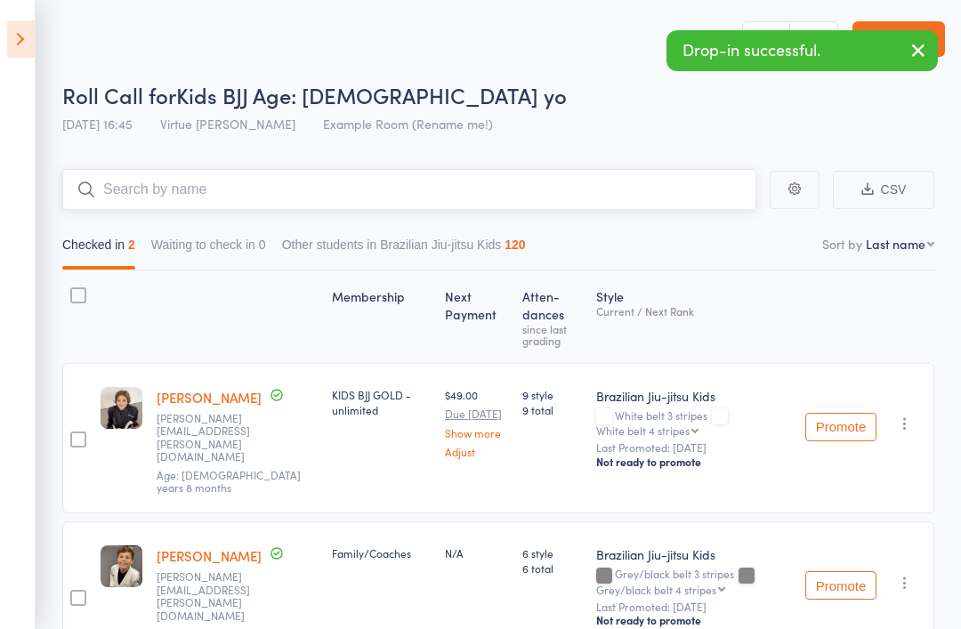
click at [562, 185] on input "search" at bounding box center [409, 189] width 694 height 41
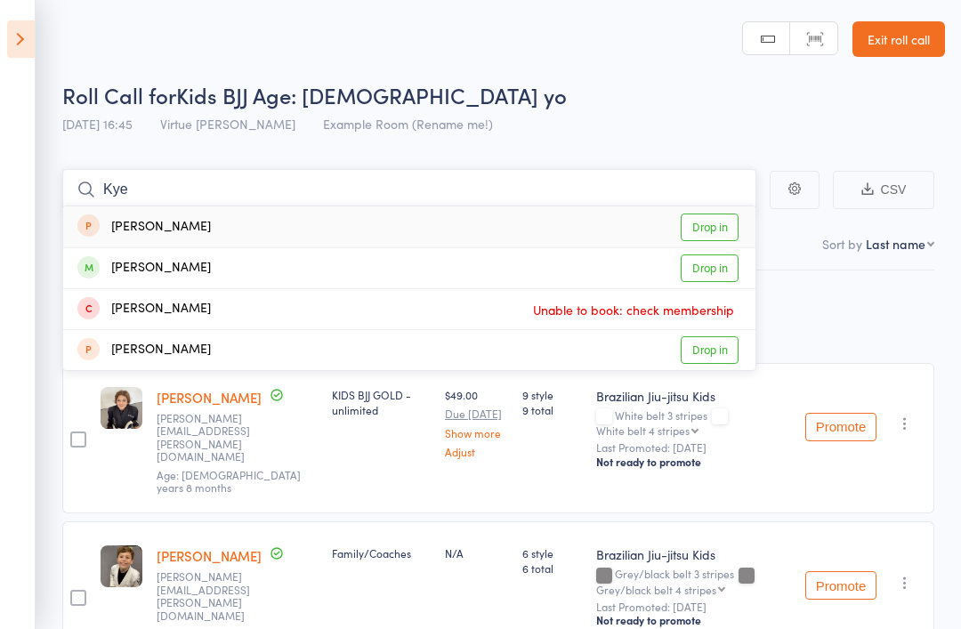
click at [576, 186] on input "Kye" at bounding box center [409, 189] width 694 height 41
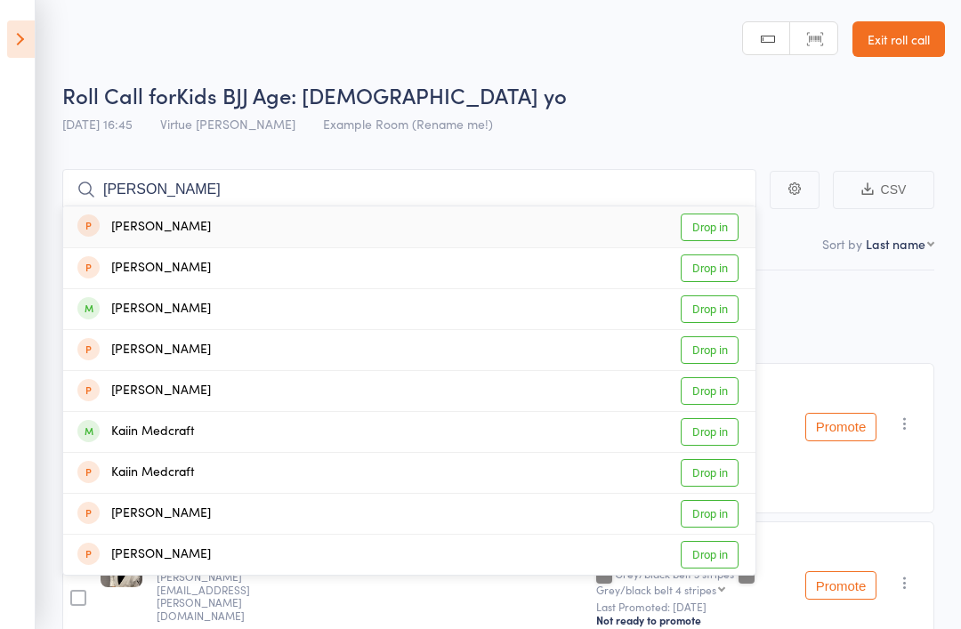
click at [704, 104] on div "Roll Call for Kids BJJ Age: [DEMOGRAPHIC_DATA] yo" at bounding box center [503, 94] width 883 height 29
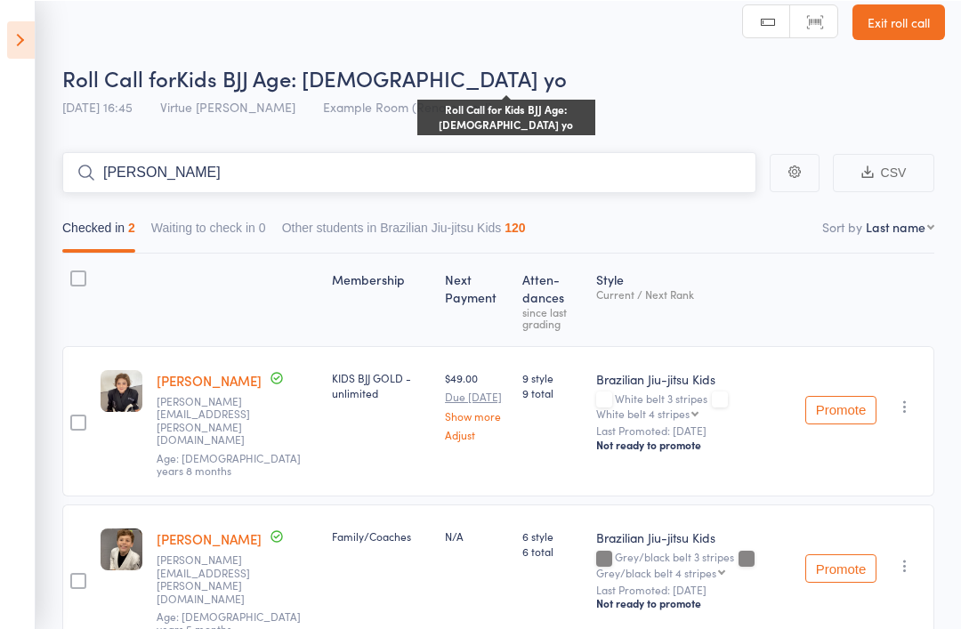
click at [673, 165] on input "[PERSON_NAME]" at bounding box center [409, 171] width 694 height 41
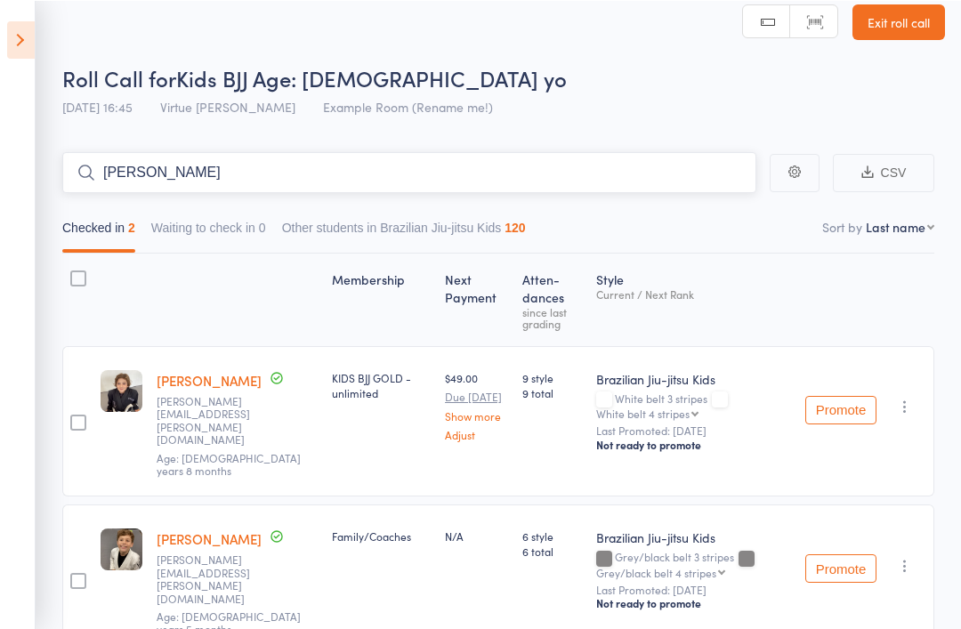
scroll to position [17, 0]
type input "K"
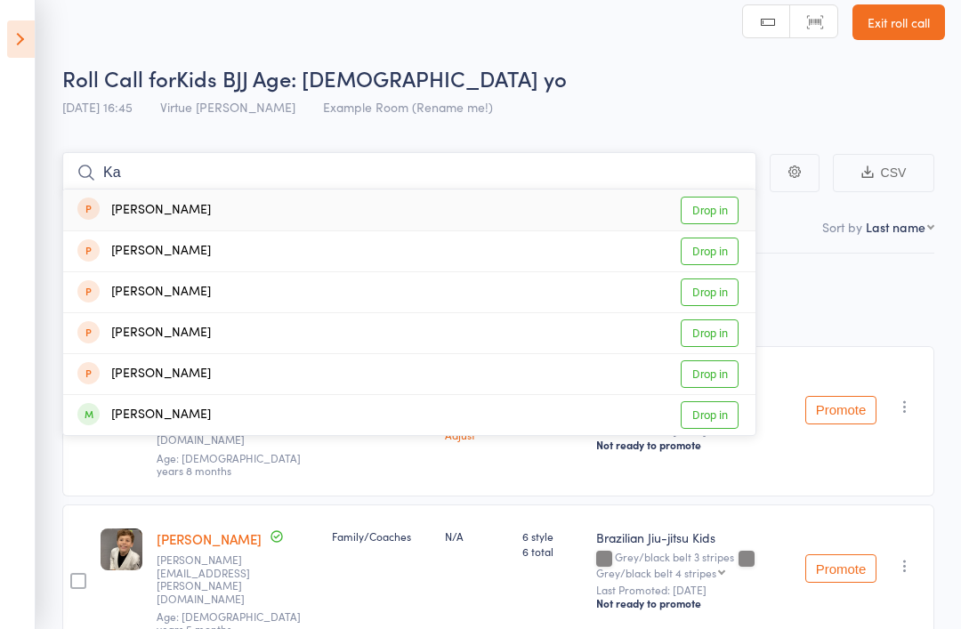
scroll to position [18, 0]
type input "Ka"
click at [709, 428] on link "Drop in" at bounding box center [710, 415] width 58 height 28
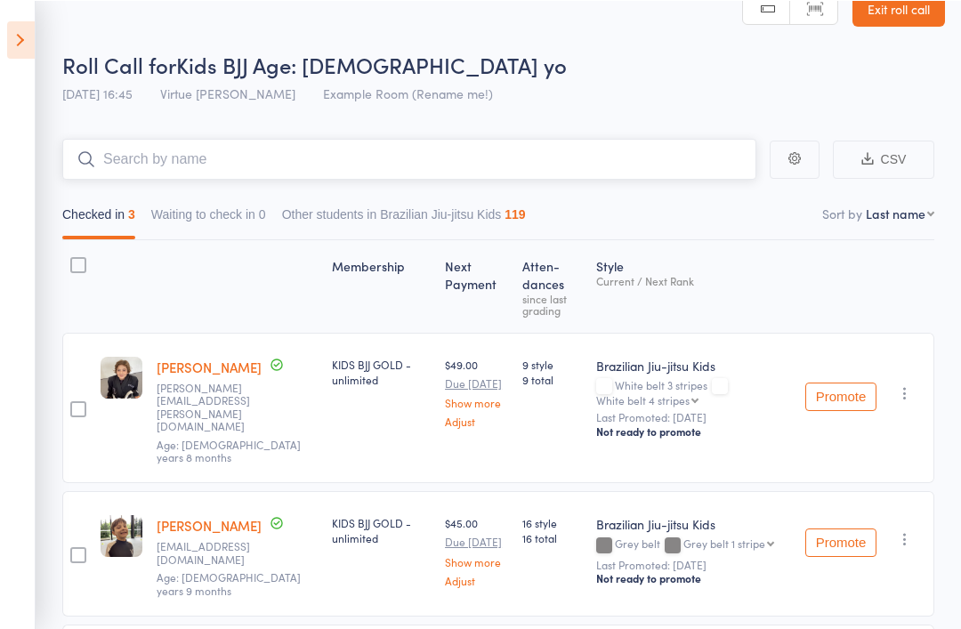
scroll to position [30, 0]
click at [599, 150] on input "search" at bounding box center [409, 159] width 694 height 41
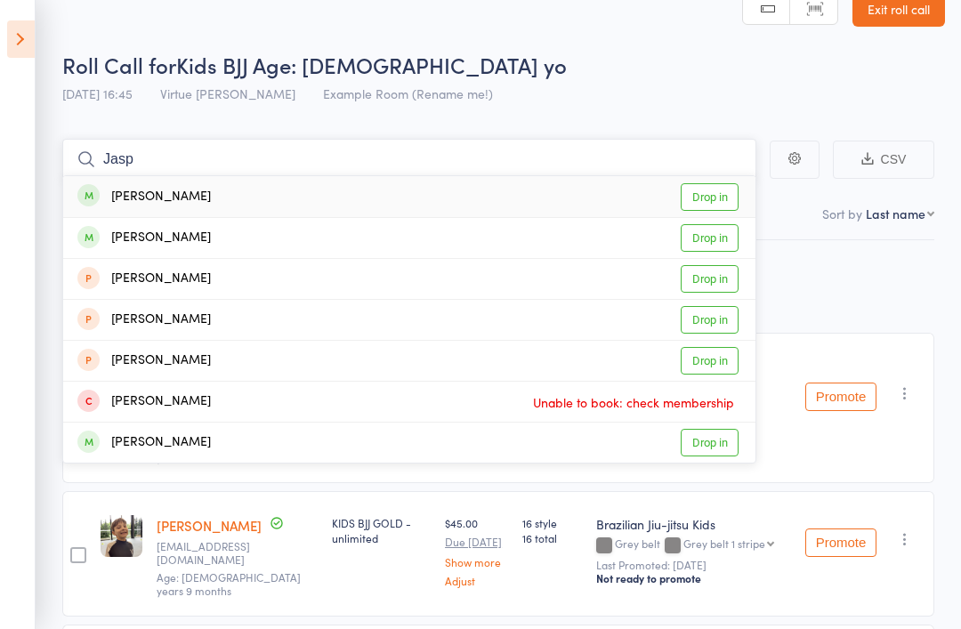
type input "Jasp"
click at [713, 209] on link "Drop in" at bounding box center [710, 197] width 58 height 28
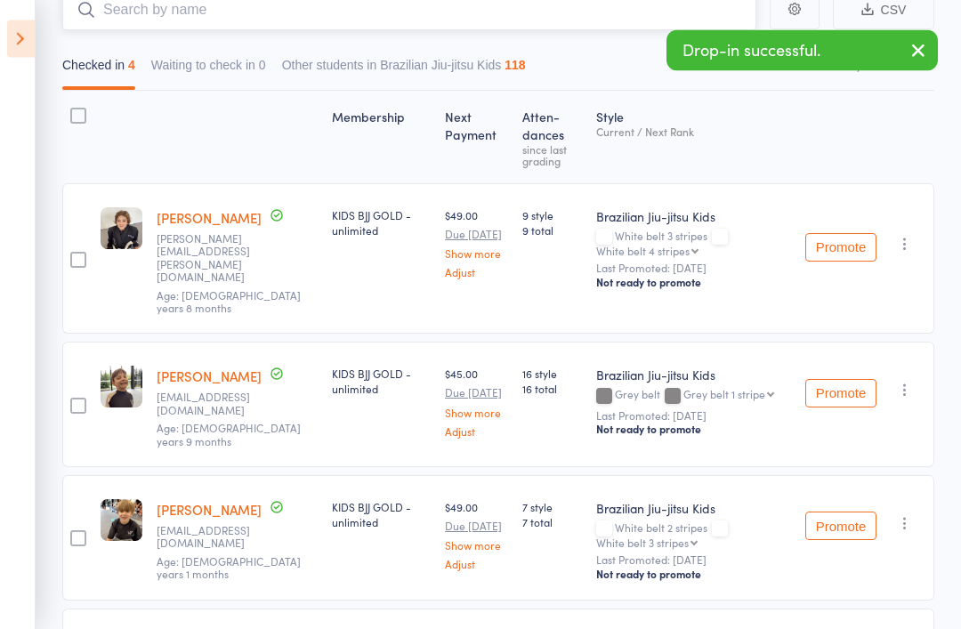
scroll to position [180, 0]
click at [906, 514] on icon "button" at bounding box center [905, 523] width 18 height 18
click at [867, 547] on li "Undo check-in" at bounding box center [841, 558] width 147 height 22
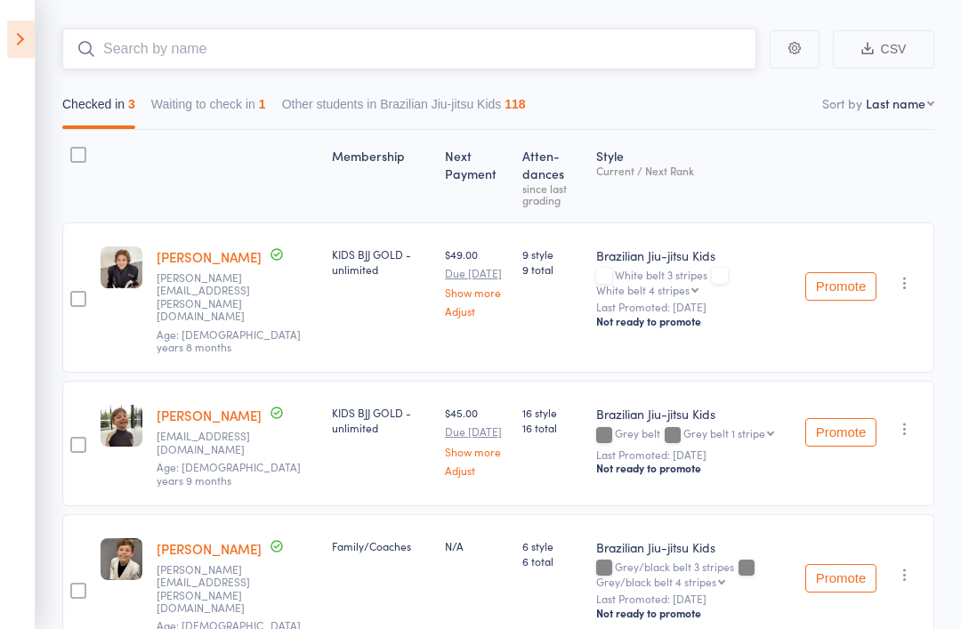
click at [641, 56] on input "search" at bounding box center [409, 48] width 694 height 41
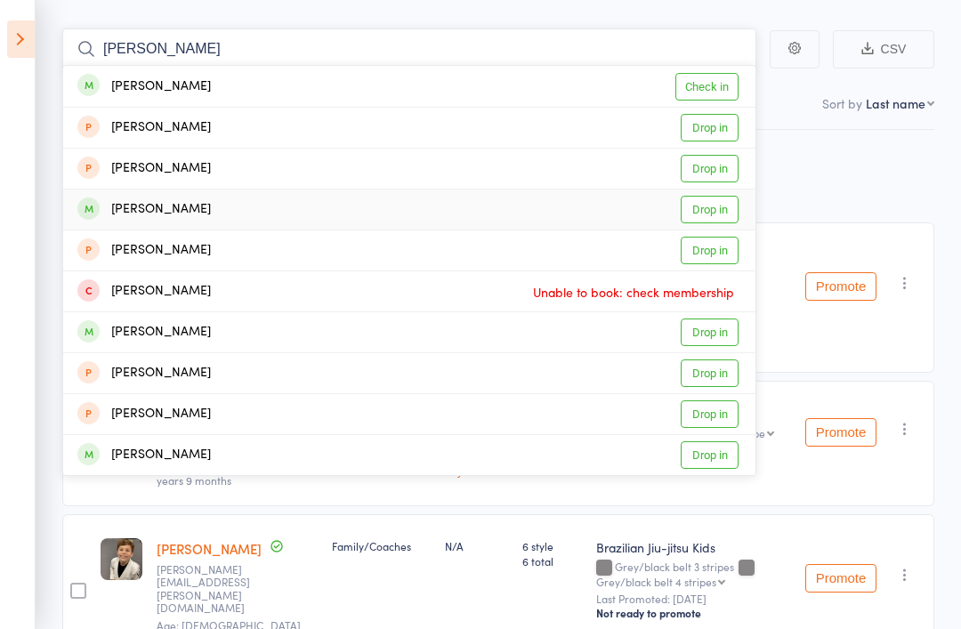
type input "[PERSON_NAME]"
click at [717, 209] on link "Drop in" at bounding box center [710, 210] width 58 height 28
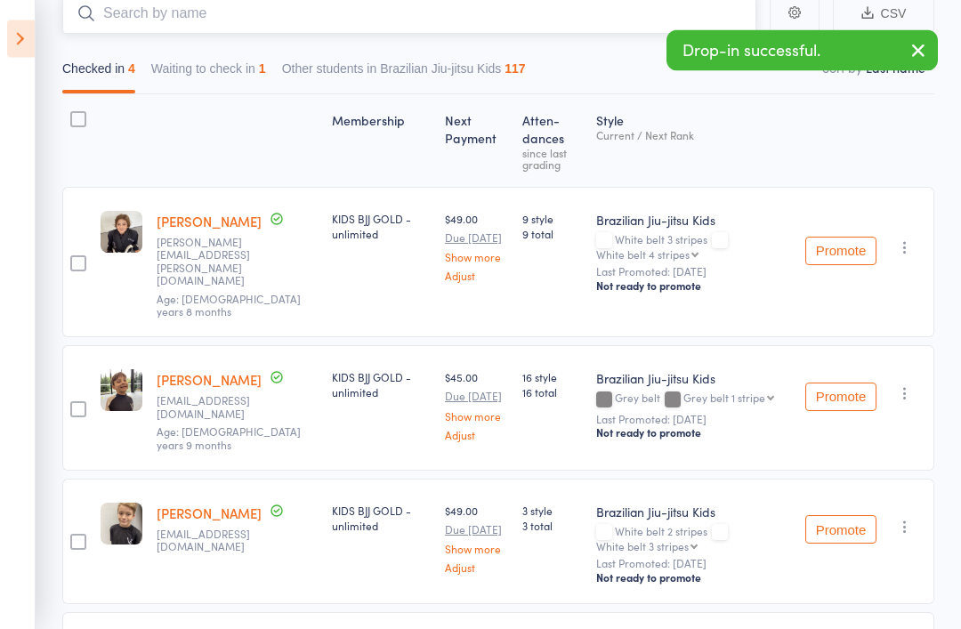
scroll to position [275, 0]
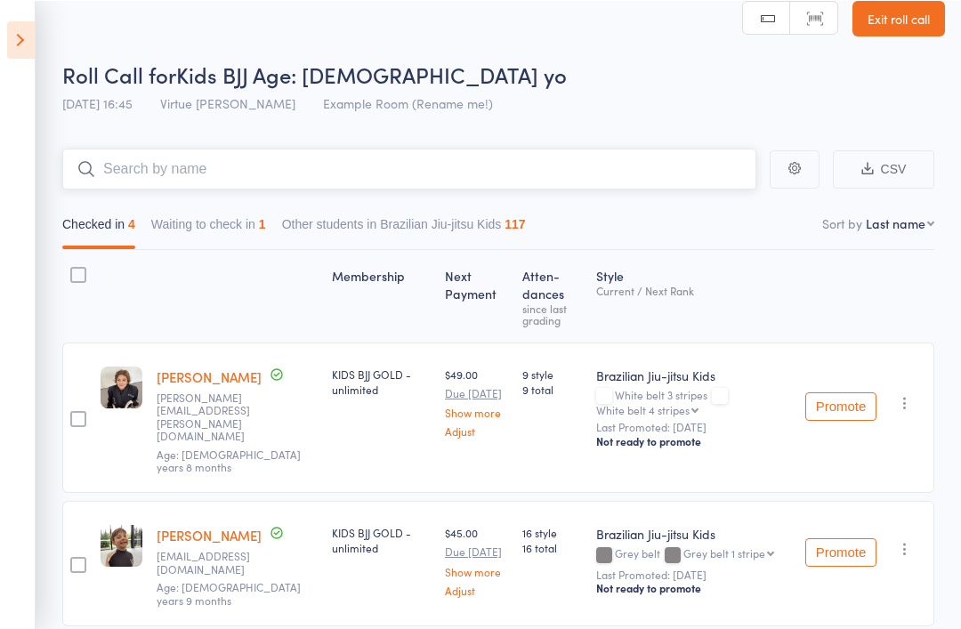
click at [609, 176] on input "search" at bounding box center [409, 168] width 694 height 41
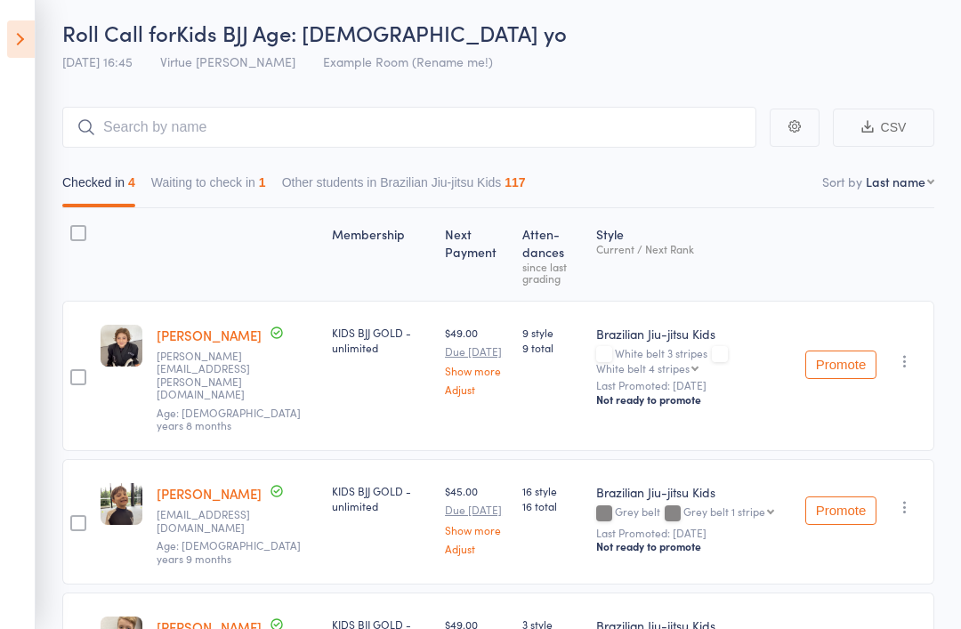
scroll to position [0, 0]
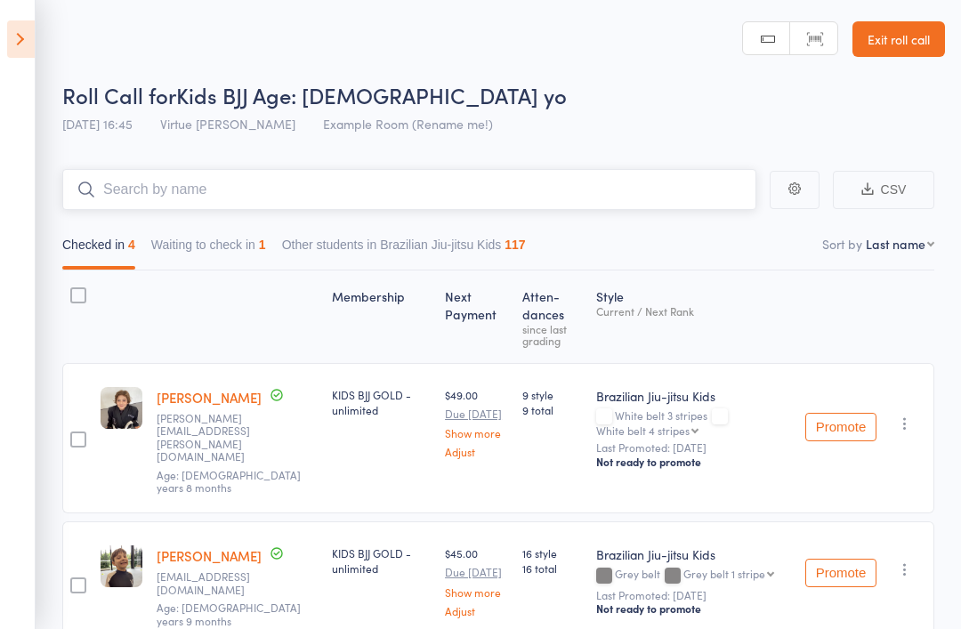
click at [606, 203] on input "search" at bounding box center [409, 189] width 694 height 41
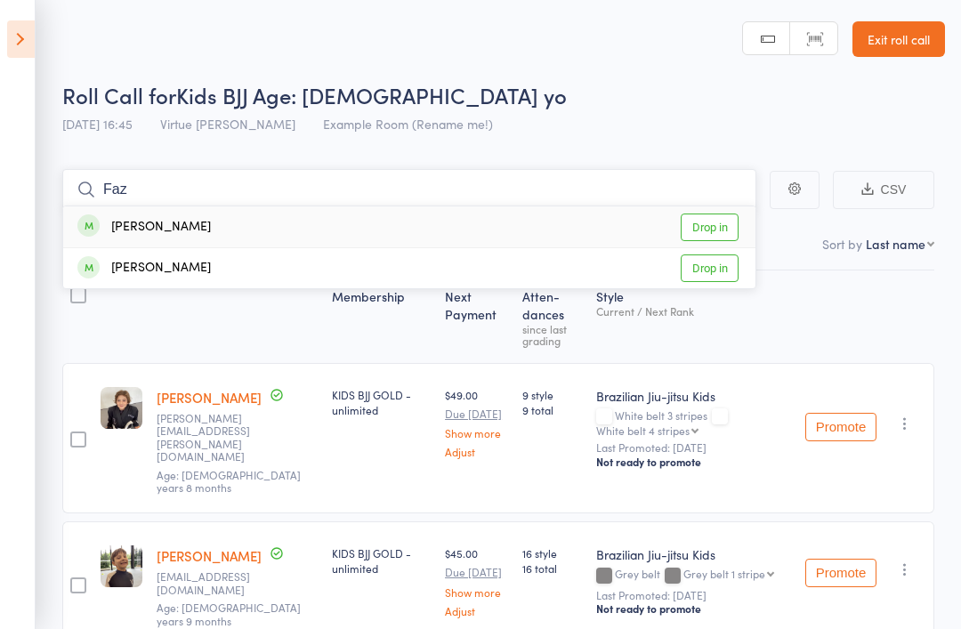
type input "Faz"
click at [708, 233] on link "Drop in" at bounding box center [710, 228] width 58 height 28
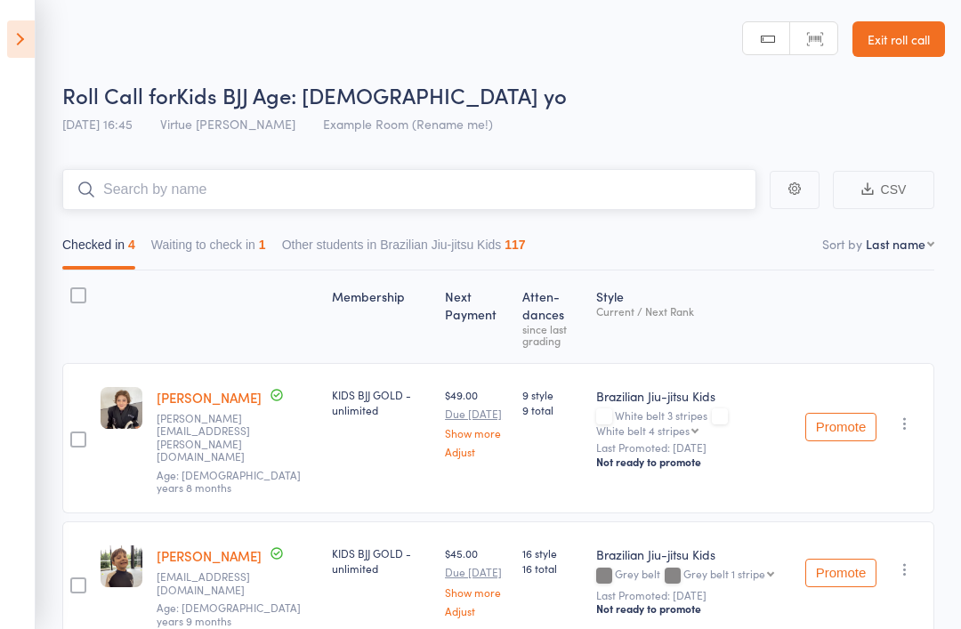
click at [121, 195] on input "search" at bounding box center [409, 189] width 694 height 41
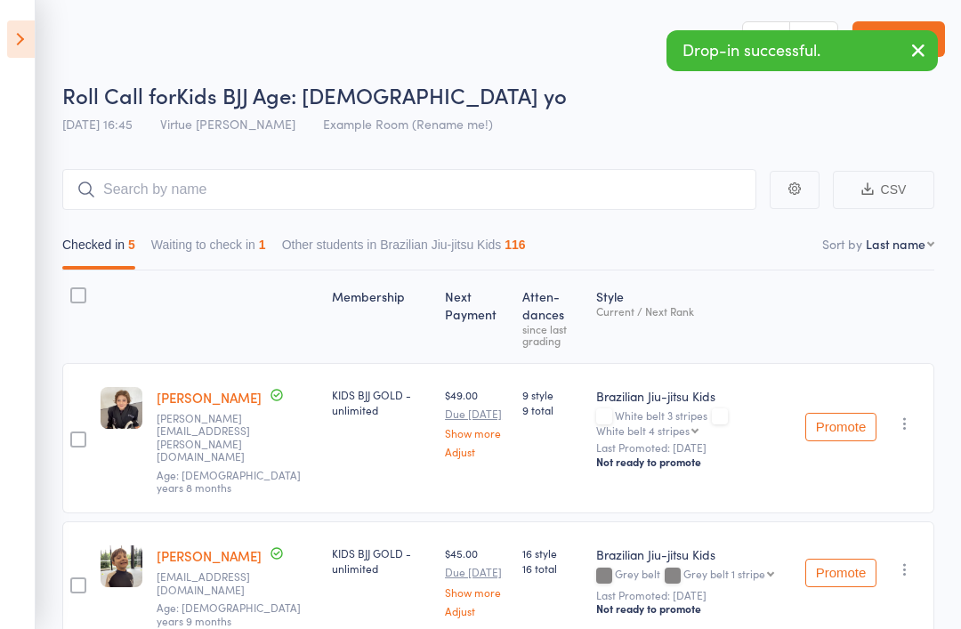
click at [665, 107] on div "Roll Call for Kids BJJ Age: [DEMOGRAPHIC_DATA] yo" at bounding box center [503, 94] width 883 height 29
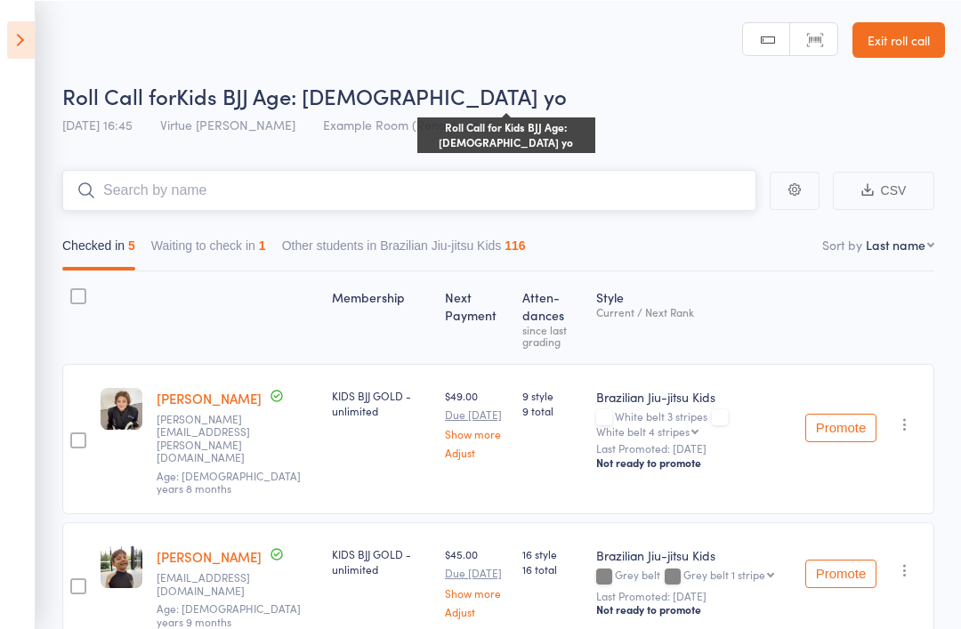
click at [126, 190] on input "search" at bounding box center [409, 189] width 694 height 41
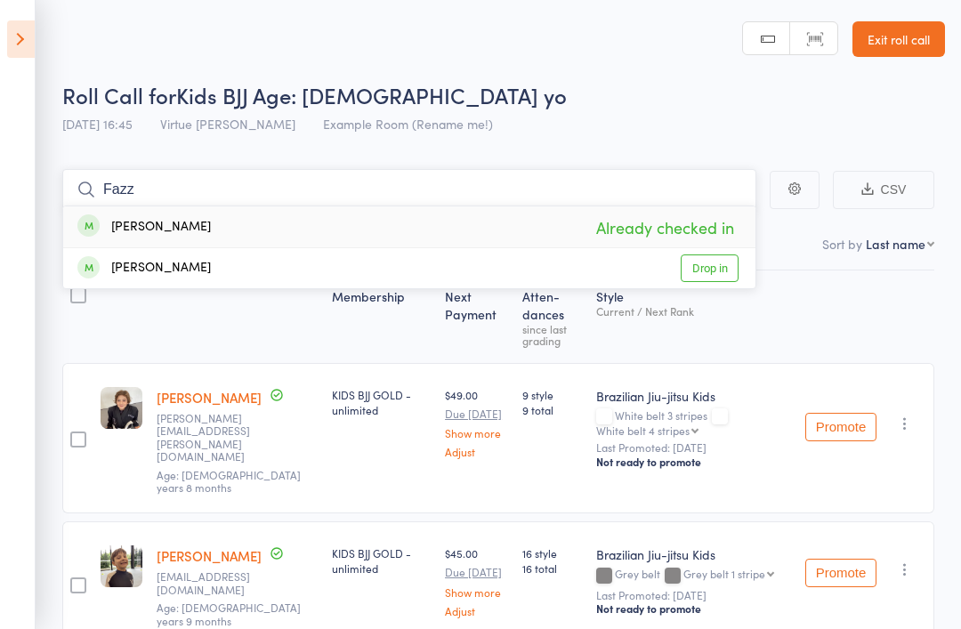
type input "Fazz"
click at [725, 265] on link "Drop in" at bounding box center [710, 269] width 58 height 28
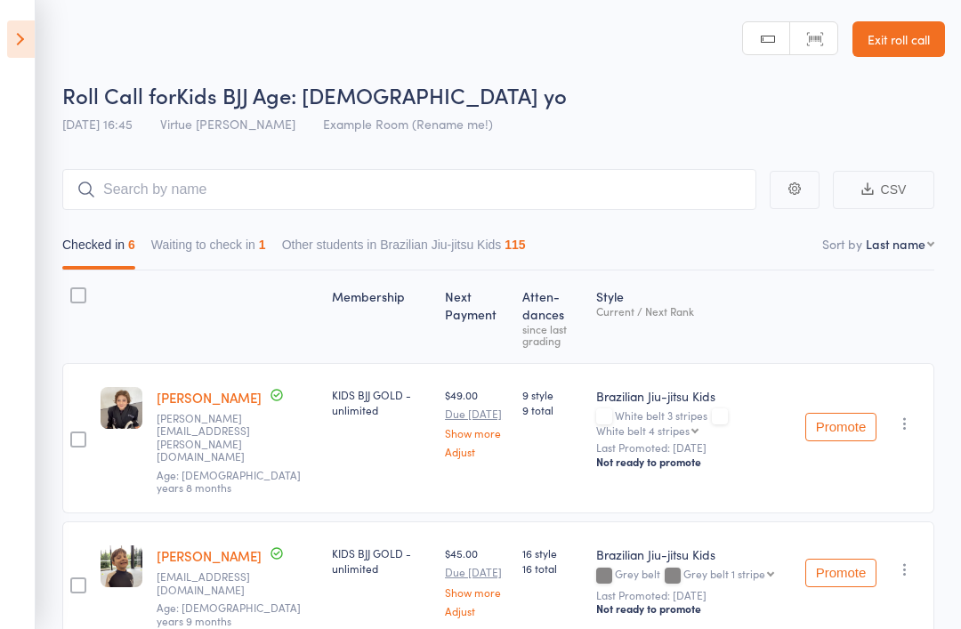
click at [31, 56] on icon at bounding box center [21, 38] width 28 height 37
